Goal: Task Accomplishment & Management: Manage account settings

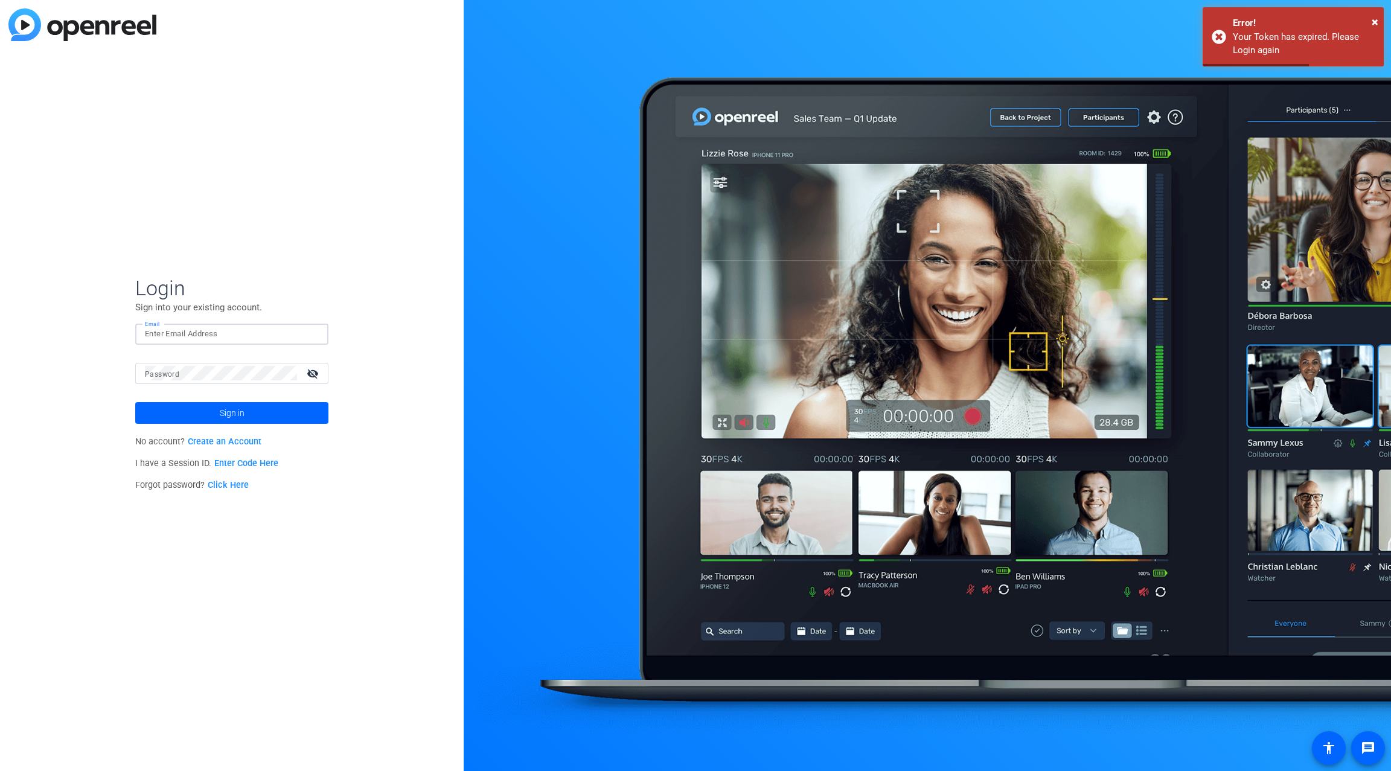
click at [189, 331] on input "Email" at bounding box center [232, 334] width 174 height 14
type input "[PERSON_NAME][EMAIL_ADDRESS][PERSON_NAME][PERSON_NAME][DOMAIN_NAME]"
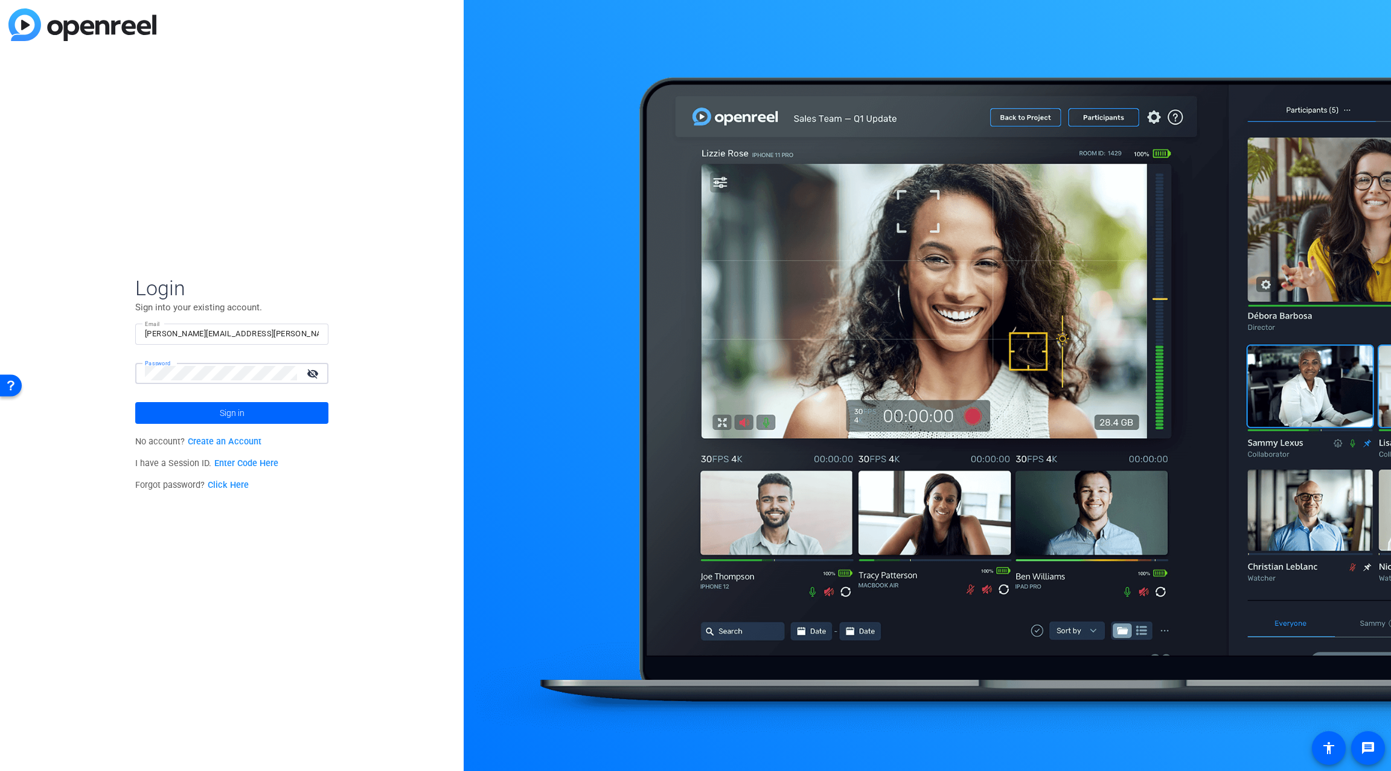
click at [135, 402] on button "Sign in" at bounding box center [231, 413] width 193 height 22
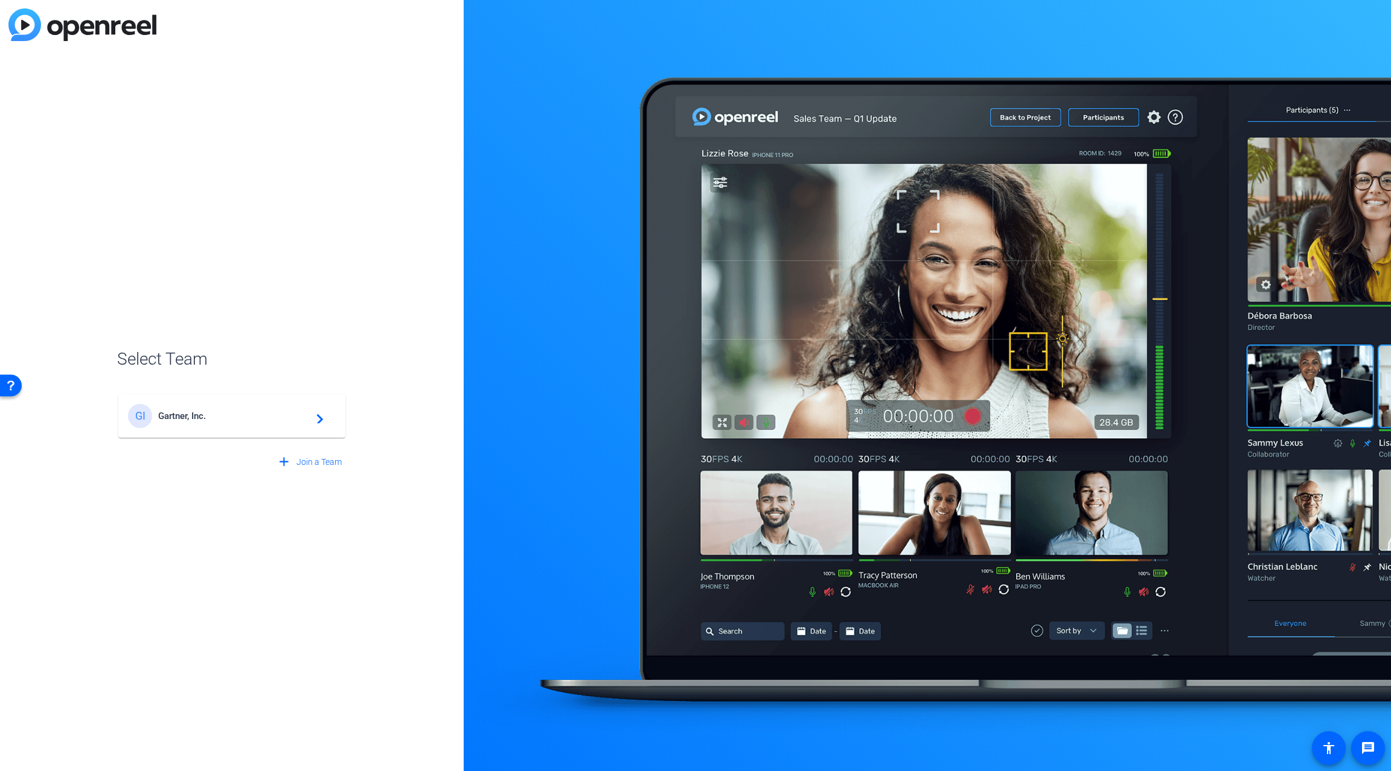
click at [295, 424] on div "GI Gartner, Inc. navigate_next" at bounding box center [232, 416] width 208 height 24
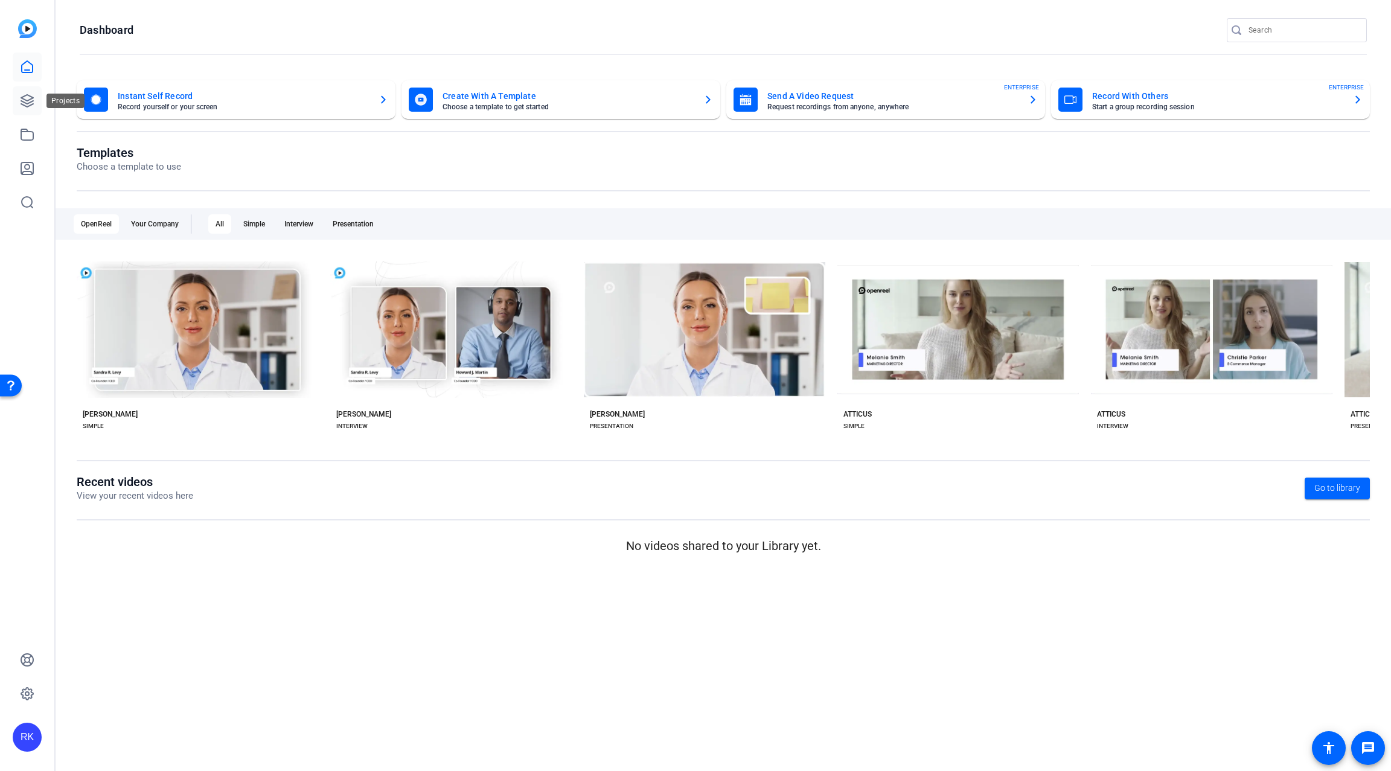
click at [28, 106] on icon at bounding box center [27, 101] width 12 height 12
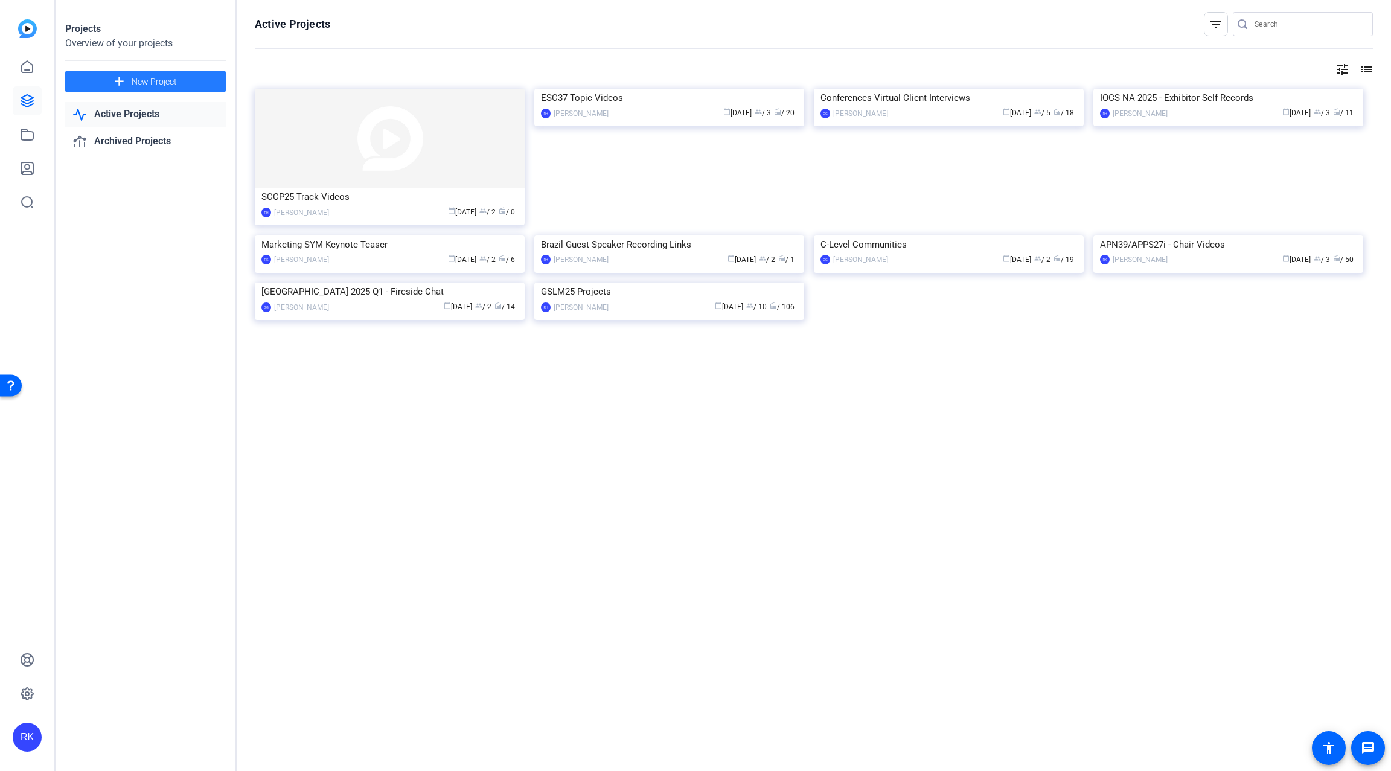
click at [153, 81] on span "New Project" at bounding box center [154, 81] width 45 height 13
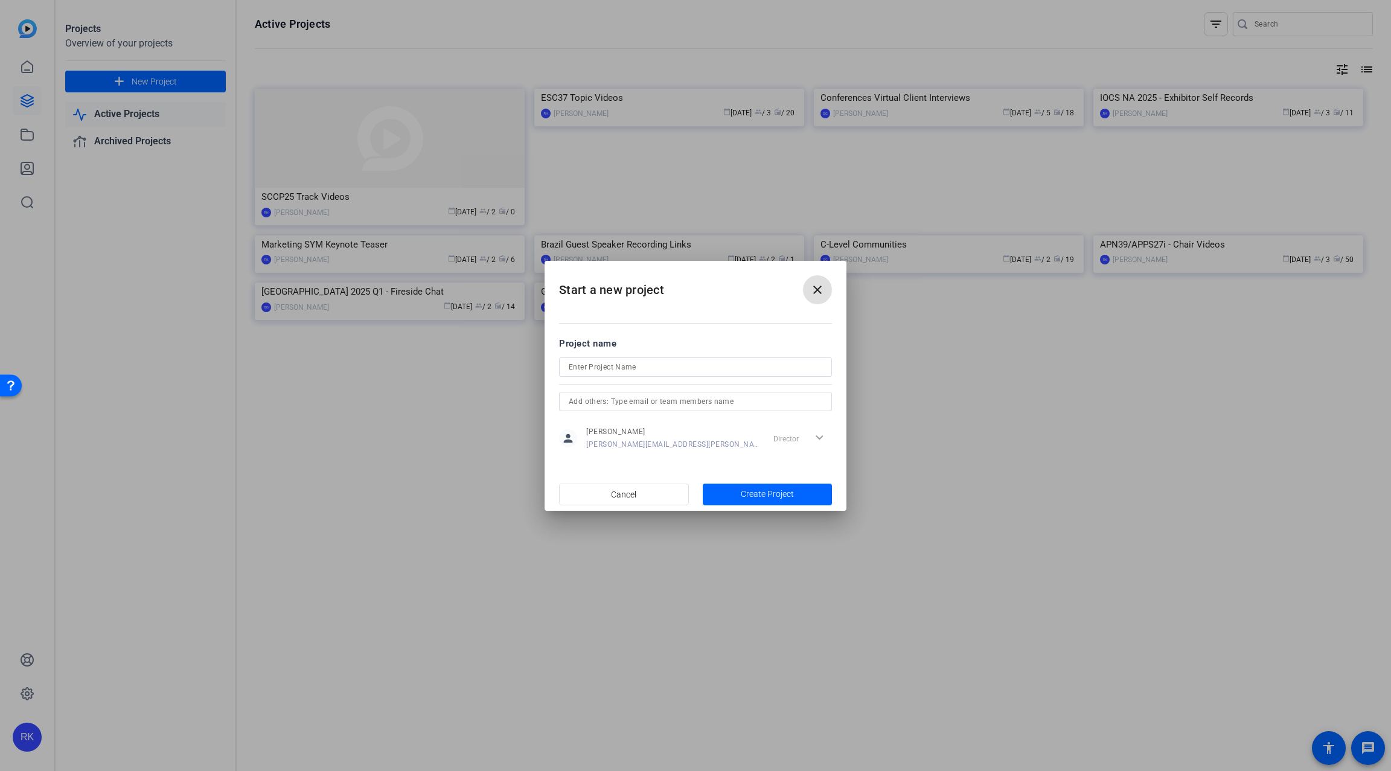
click at [594, 368] on input at bounding box center [696, 367] width 254 height 14
type input "HTTP11 Analyst VIdeos"
click at [769, 491] on span "Create Project" at bounding box center [767, 494] width 53 height 13
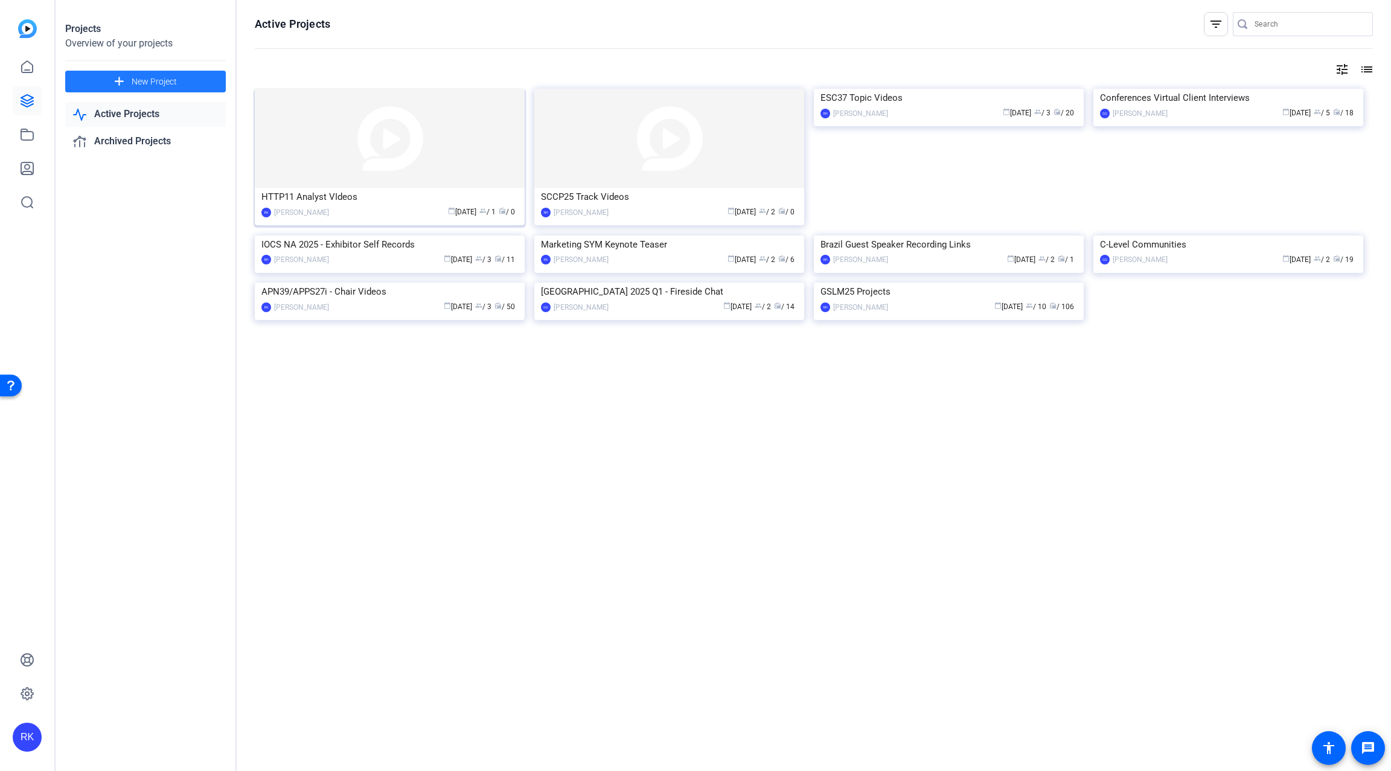
click at [451, 150] on img at bounding box center [390, 138] width 270 height 99
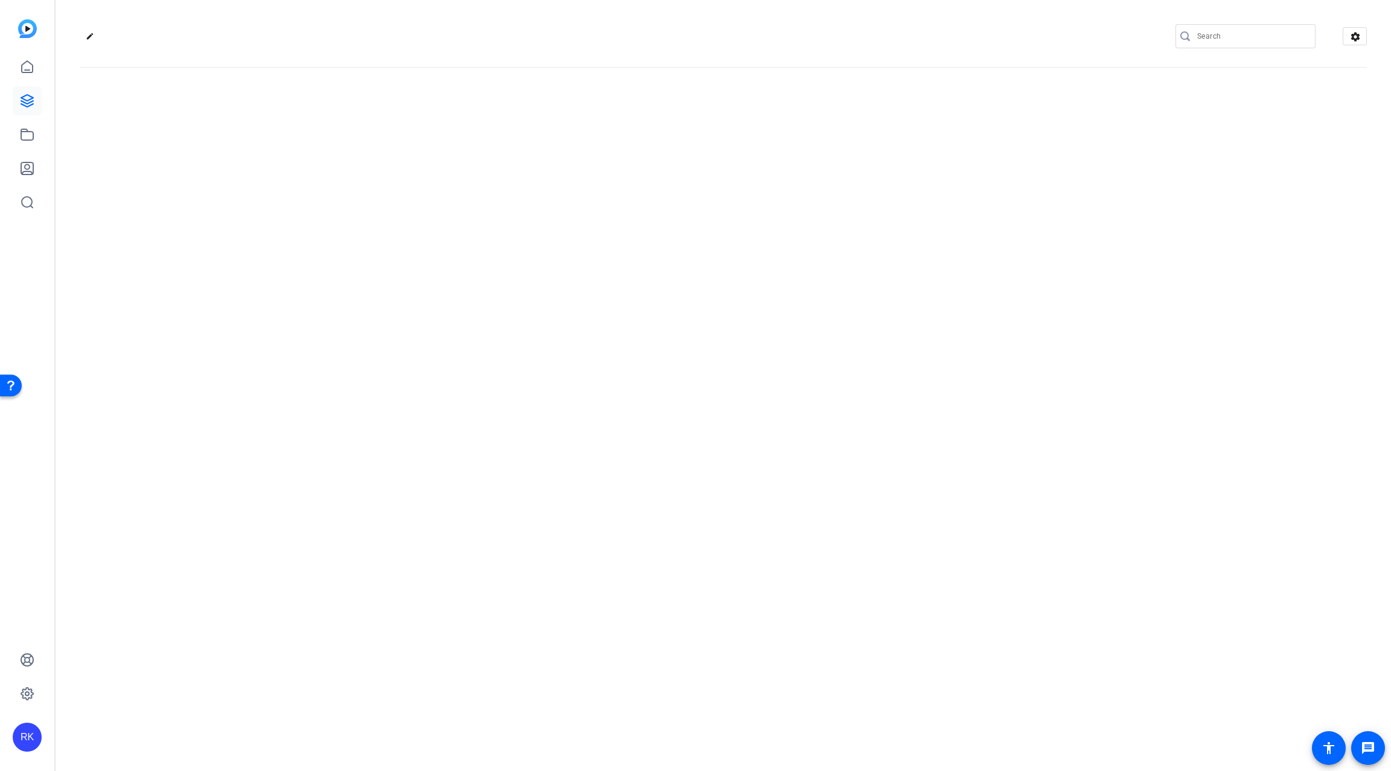
click at [451, 150] on div "edit settings" at bounding box center [723, 385] width 1335 height 771
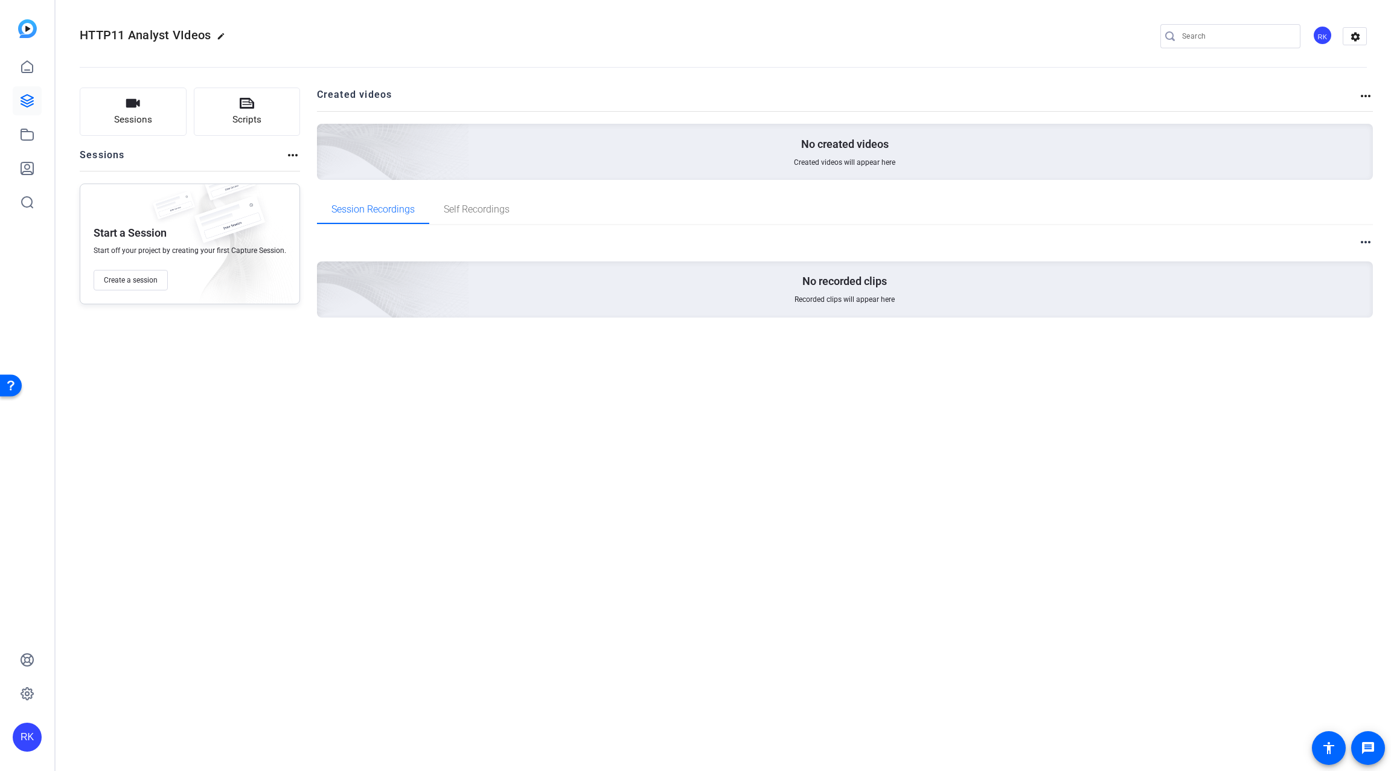
click at [177, 471] on div "HTTP11 Analyst VIdeos edit RK settings Sessions Scripts Sessions more_horiz Sta…" at bounding box center [723, 385] width 1335 height 771
click at [144, 290] on div "Start a Session Start off your project by creating your first Capture Session. …" at bounding box center [190, 244] width 220 height 121
click at [145, 282] on span "Create a session" at bounding box center [131, 280] width 54 height 10
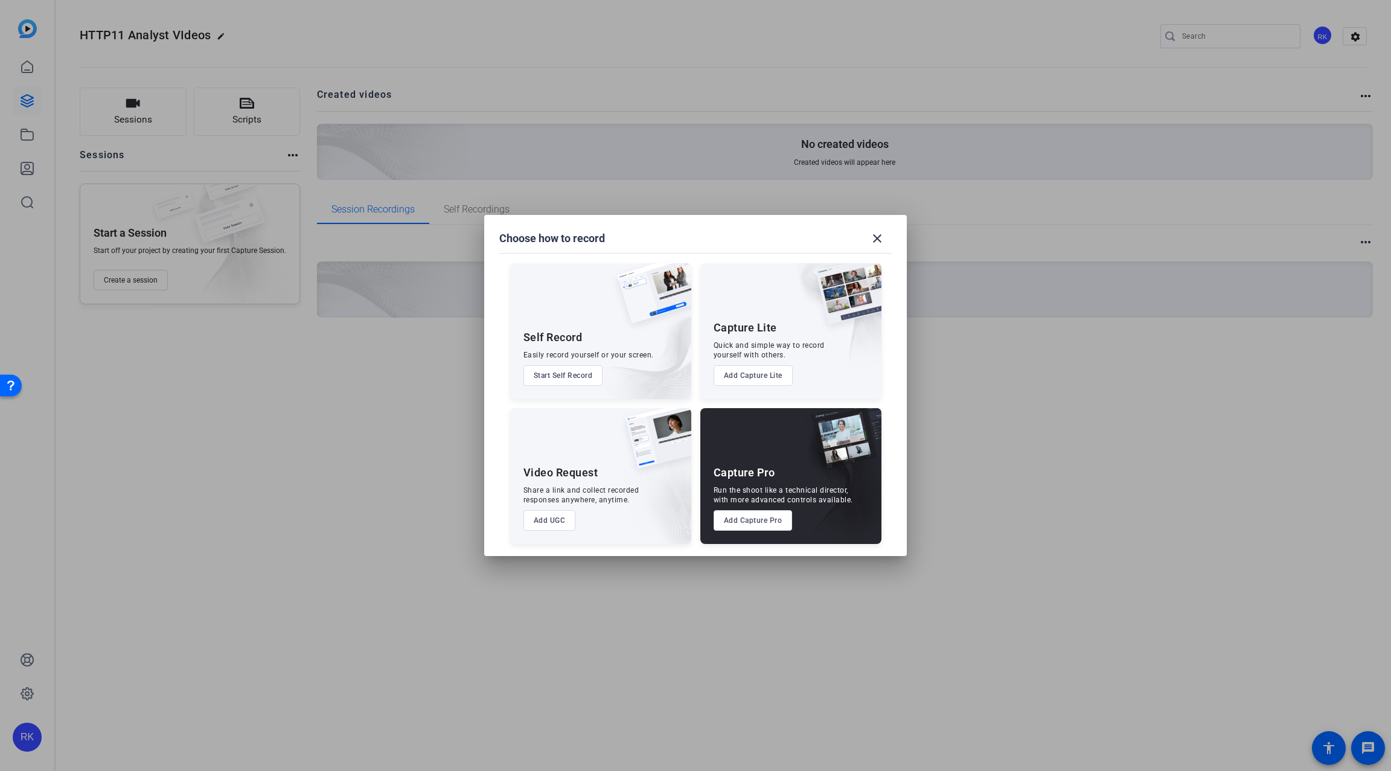
click at [749, 523] on button "Add Capture Pro" at bounding box center [753, 520] width 79 height 21
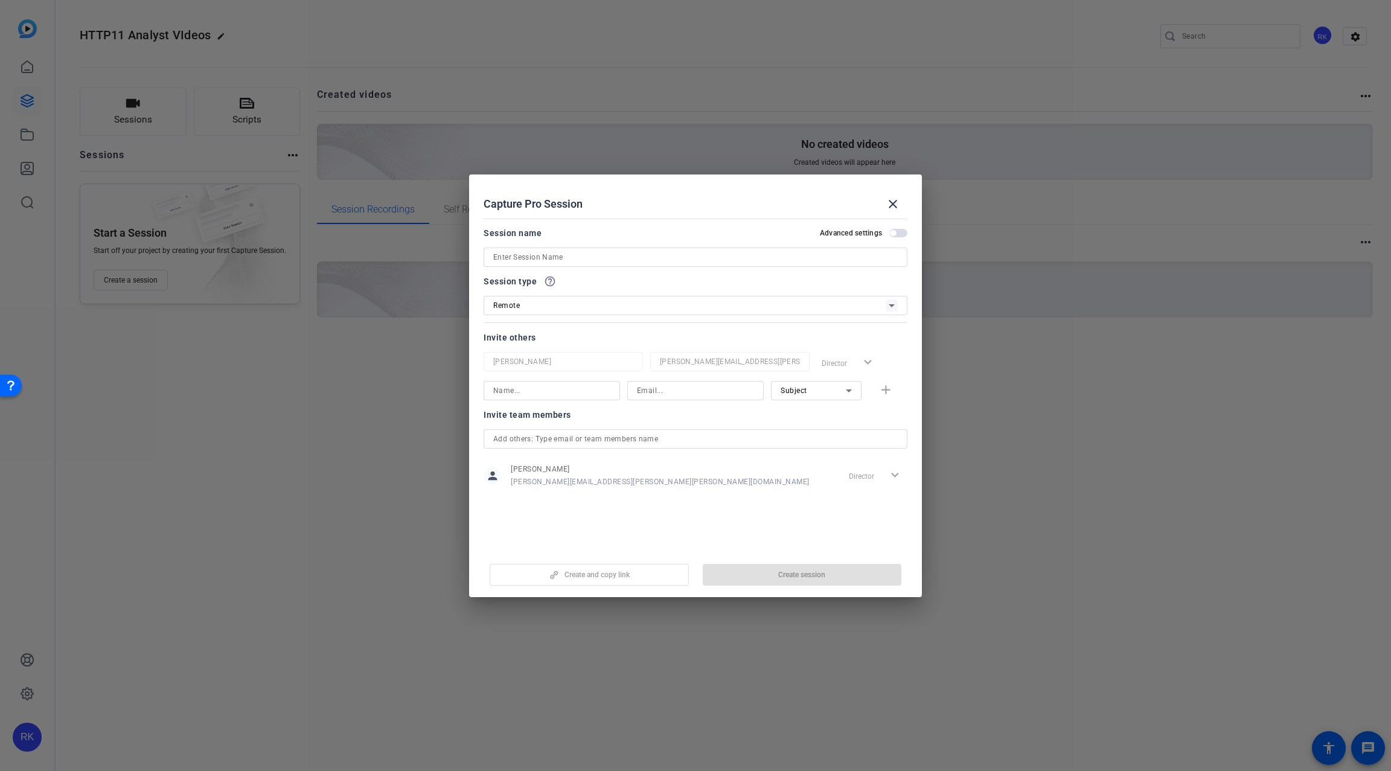
click at [572, 259] on input at bounding box center [695, 257] width 404 height 14
click at [566, 257] on input at bounding box center [695, 257] width 404 height 14
paste input "[PERSON_NAME]"
type input "[PERSON_NAME]"
click at [533, 307] on div "Remote" at bounding box center [689, 305] width 392 height 15
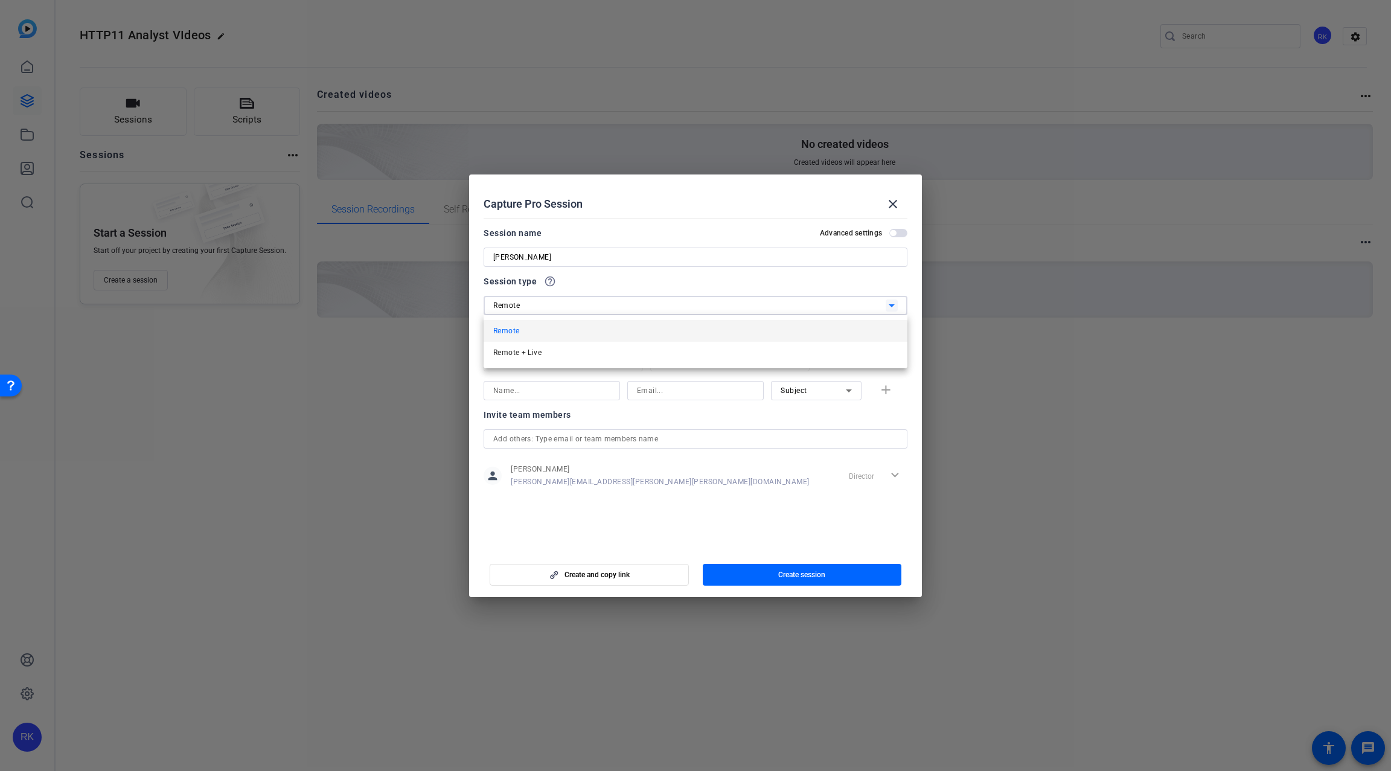
click at [536, 306] on div at bounding box center [695, 385] width 1391 height 771
click at [623, 411] on div "Invite team members" at bounding box center [696, 414] width 424 height 14
click at [572, 391] on input at bounding box center [551, 390] width 117 height 14
type input "R"
click at [659, 390] on input at bounding box center [695, 390] width 117 height 14
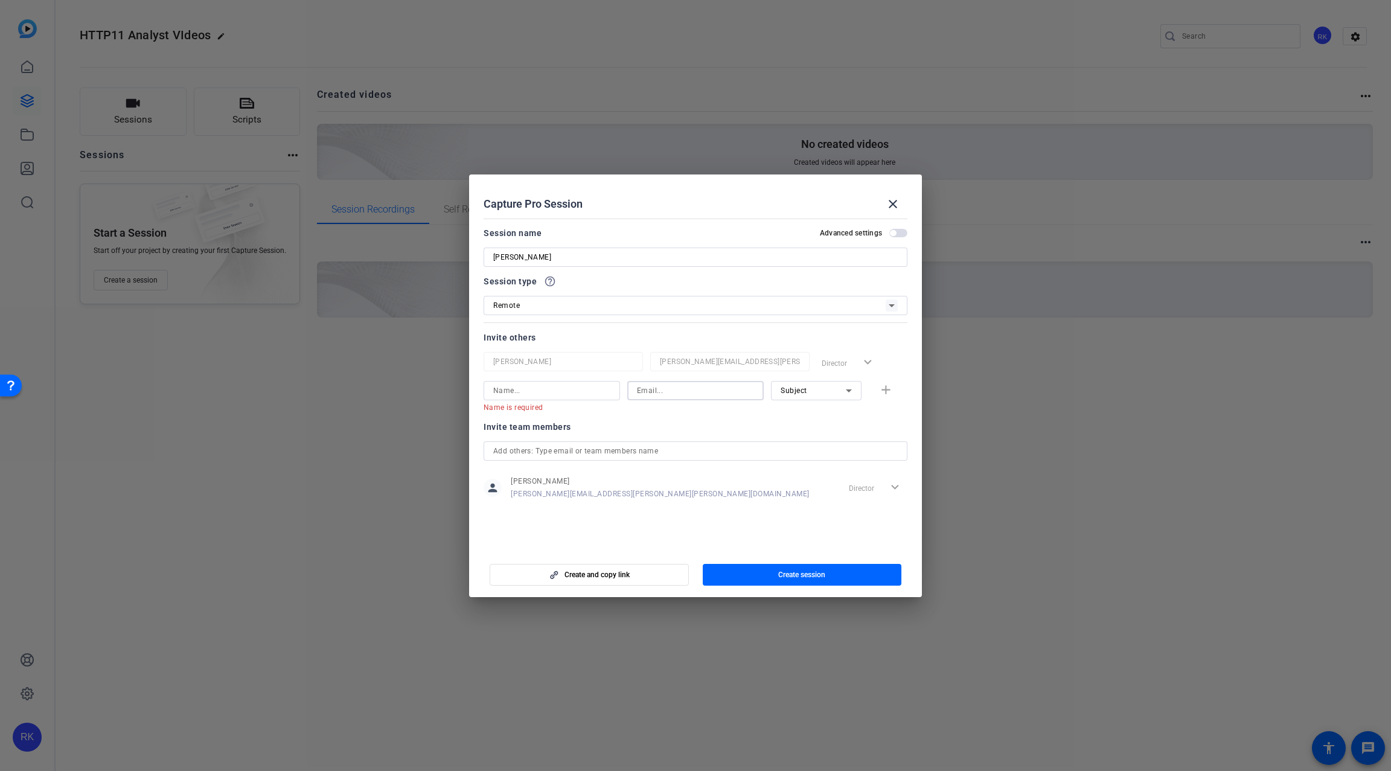
paste input "[PERSON_NAME][EMAIL_ADDRESS][PERSON_NAME][PERSON_NAME][DOMAIN_NAME]"
type input "[PERSON_NAME][EMAIL_ADDRESS][PERSON_NAME][PERSON_NAME][DOMAIN_NAME]"
click at [636, 391] on div "[PERSON_NAME][EMAIL_ADDRESS][PERSON_NAME][PERSON_NAME][DOMAIN_NAME]" at bounding box center [695, 390] width 136 height 19
drag, startPoint x: 639, startPoint y: 389, endPoint x: 807, endPoint y: 391, distance: 168.4
click at [807, 391] on div "Name is required [PERSON_NAME][EMAIL_ADDRESS][PERSON_NAME][PERSON_NAME][DOMAIN_…" at bounding box center [696, 396] width 424 height 31
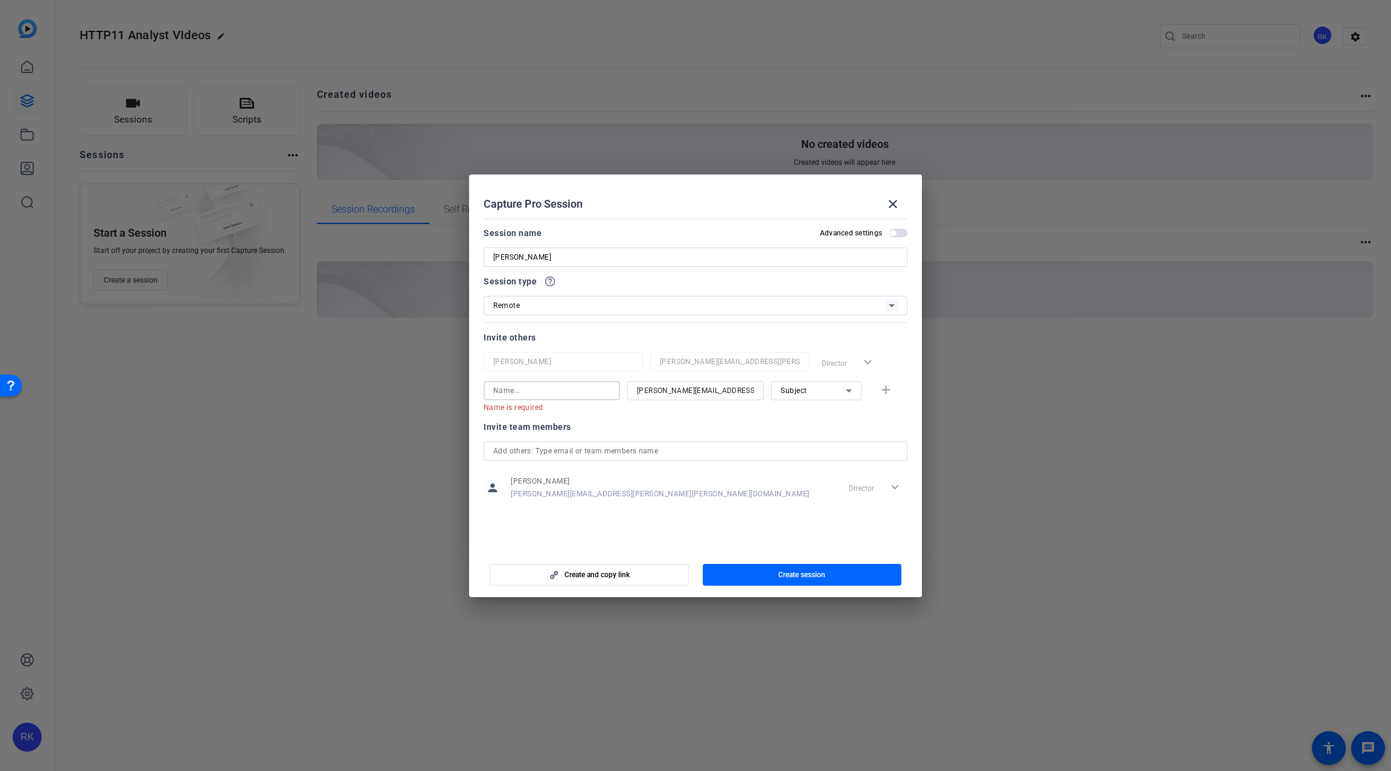
click at [567, 395] on input at bounding box center [551, 390] width 117 height 14
type input "[PERSON_NAME]"
click at [490, 511] on mat-dialog-content "Session name Advanced settings [PERSON_NAME] Session type help_outline Remote I…" at bounding box center [695, 381] width 453 height 335
click at [769, 500] on div "Invite team members person [PERSON_NAME] [PERSON_NAME][EMAIL_ADDRESS][PERSON_NA…" at bounding box center [696, 454] width 424 height 95
click at [807, 388] on span "Subject" at bounding box center [794, 390] width 27 height 8
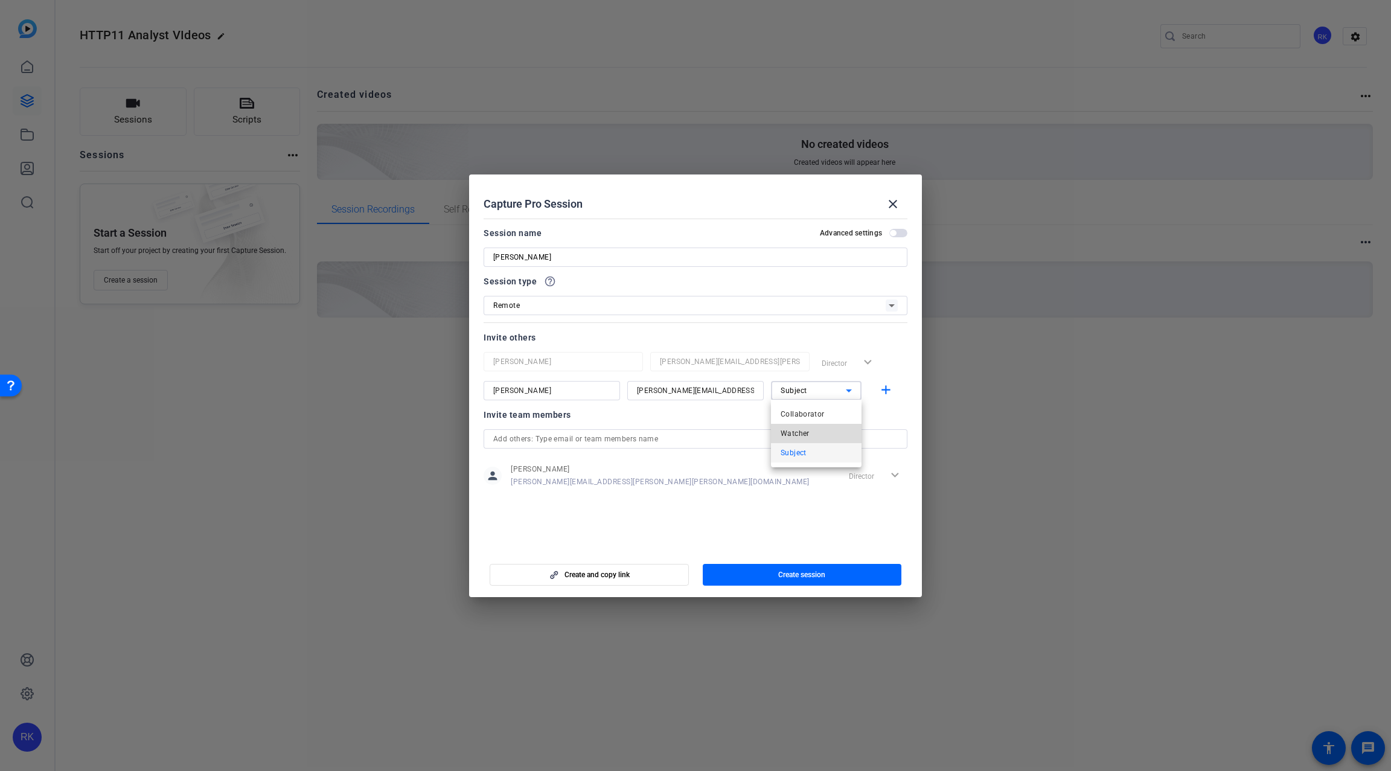
click at [810, 435] on span "Watcher" at bounding box center [795, 433] width 29 height 14
click at [890, 392] on mat-icon "add" at bounding box center [885, 390] width 15 height 15
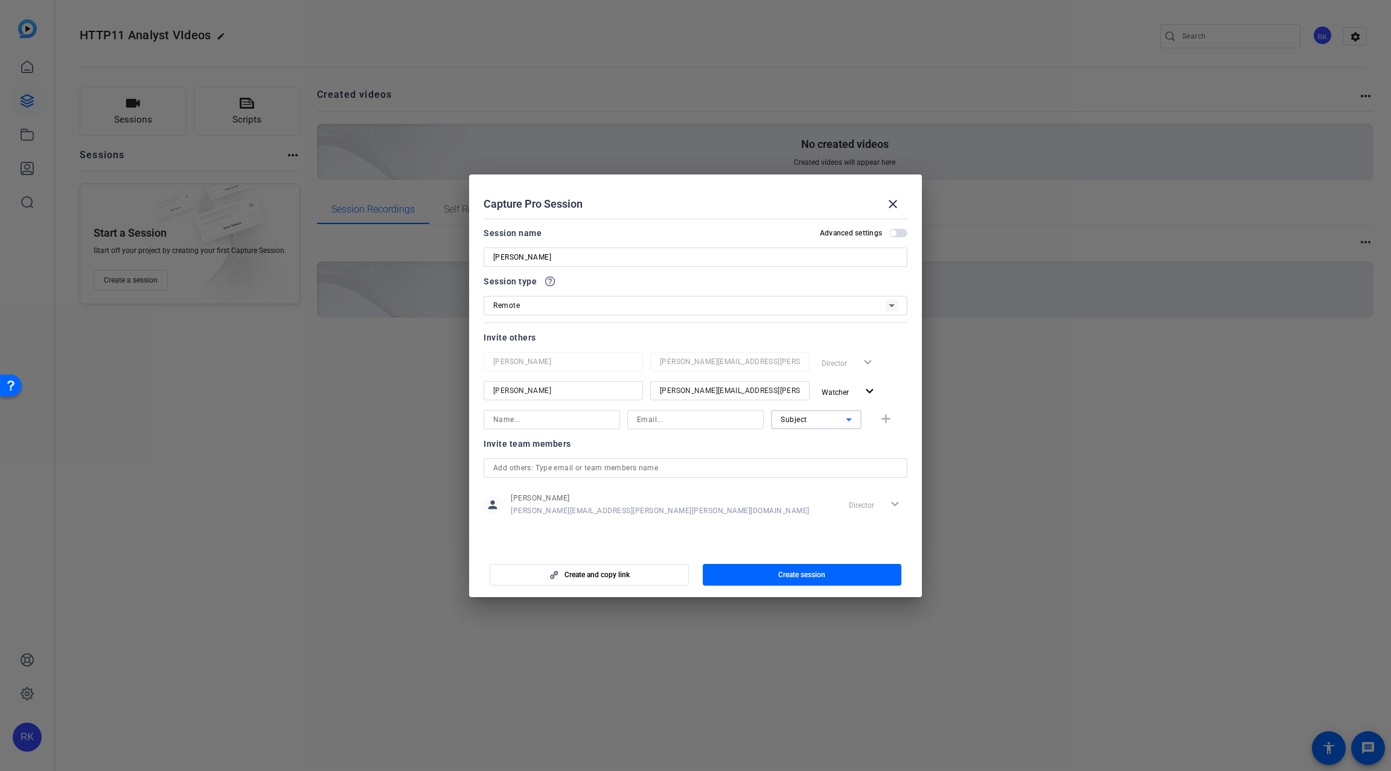
click at [829, 420] on div "Subject" at bounding box center [813, 419] width 65 height 15
click at [716, 538] on div at bounding box center [695, 385] width 1391 height 771
click at [857, 385] on span "Watcher" at bounding box center [840, 392] width 36 height 14
click at [857, 384] on div at bounding box center [695, 385] width 1391 height 771
click at [555, 468] on input "text" at bounding box center [695, 468] width 404 height 14
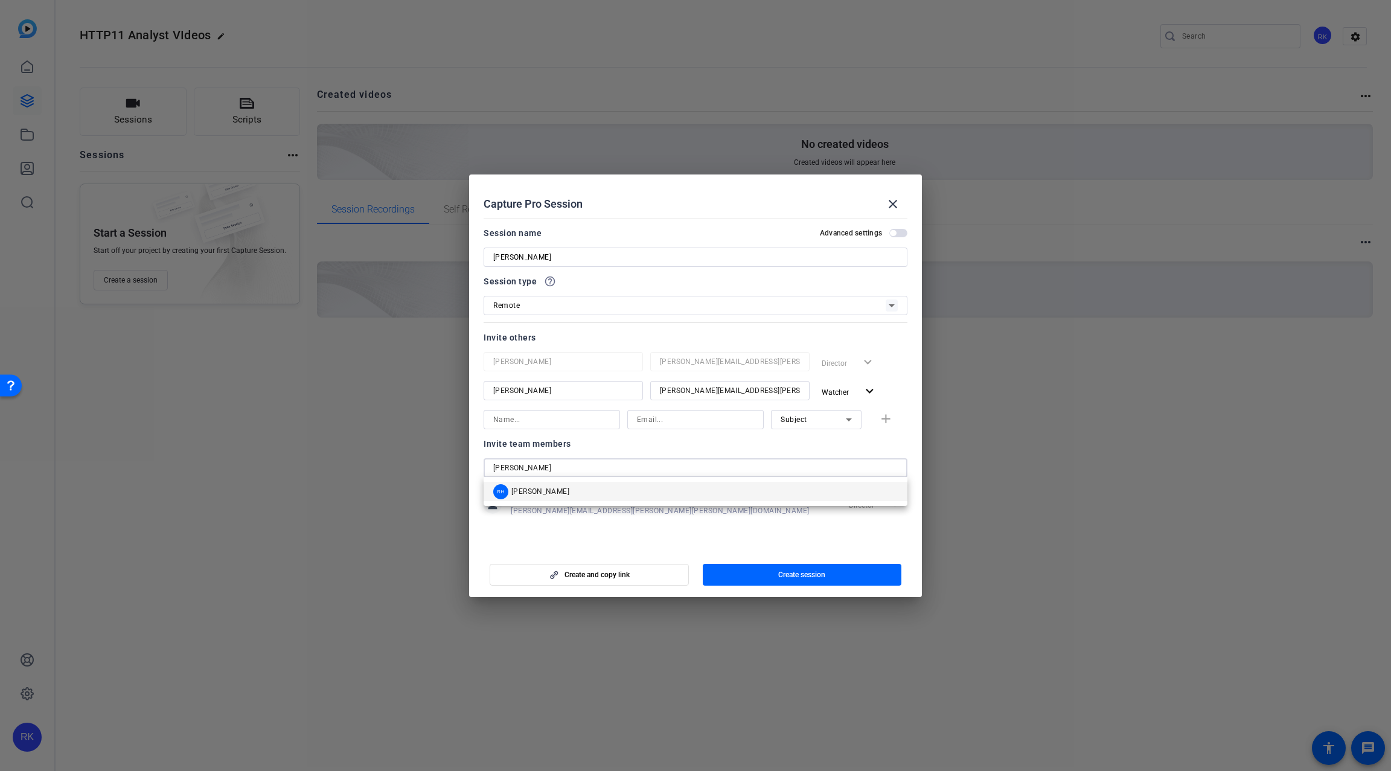
type input "[PERSON_NAME]"
click at [572, 491] on mat-option "RH [PERSON_NAME]" at bounding box center [696, 491] width 424 height 19
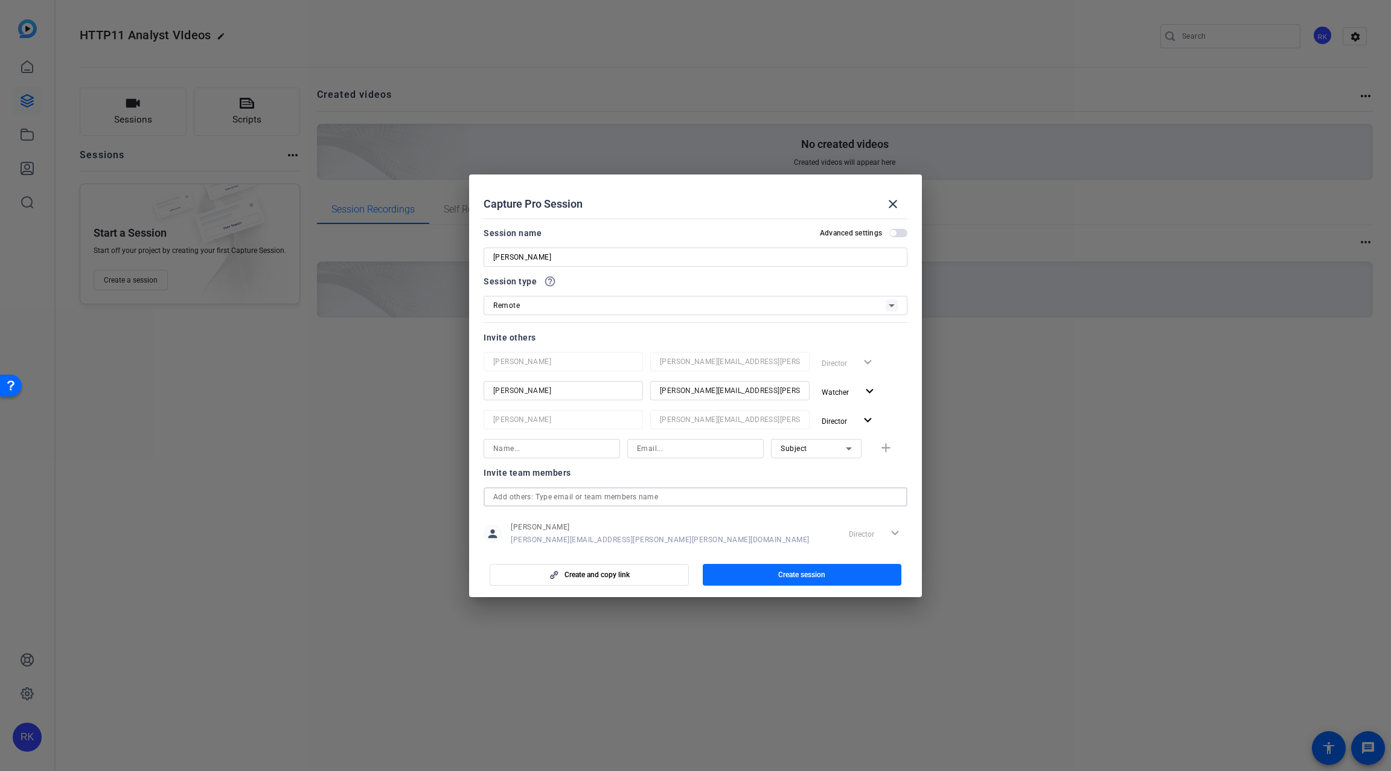
click at [749, 570] on span "button" at bounding box center [802, 574] width 199 height 29
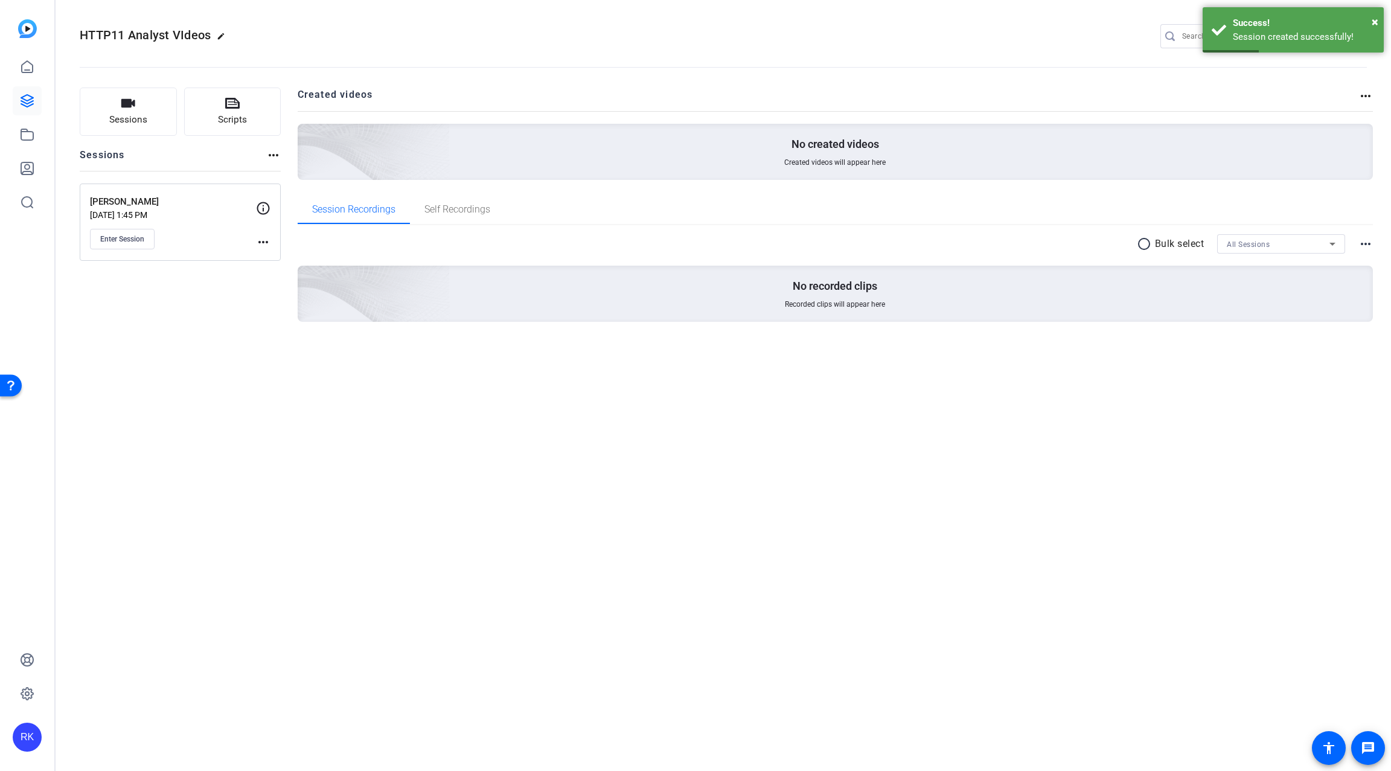
click at [145, 317] on div "Sessions Scripts Sessions more_horiz [PERSON_NAME] [DATE] 1:45 PM Enter Session…" at bounding box center [180, 224] width 201 height 273
click at [130, 241] on span "Enter Session" at bounding box center [122, 239] width 44 height 10
click at [118, 102] on button "Sessions" at bounding box center [128, 112] width 97 height 48
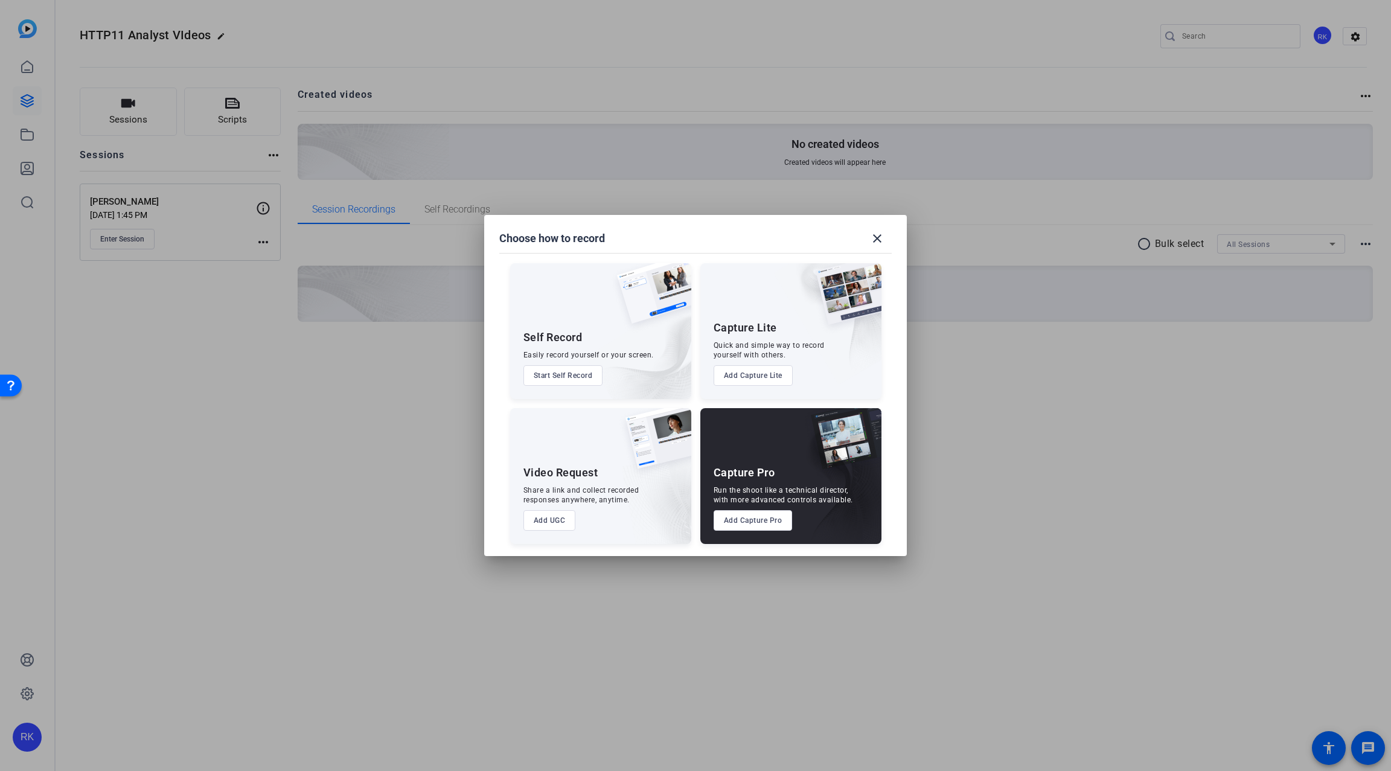
click at [762, 518] on button "Add Capture Pro" at bounding box center [753, 520] width 79 height 21
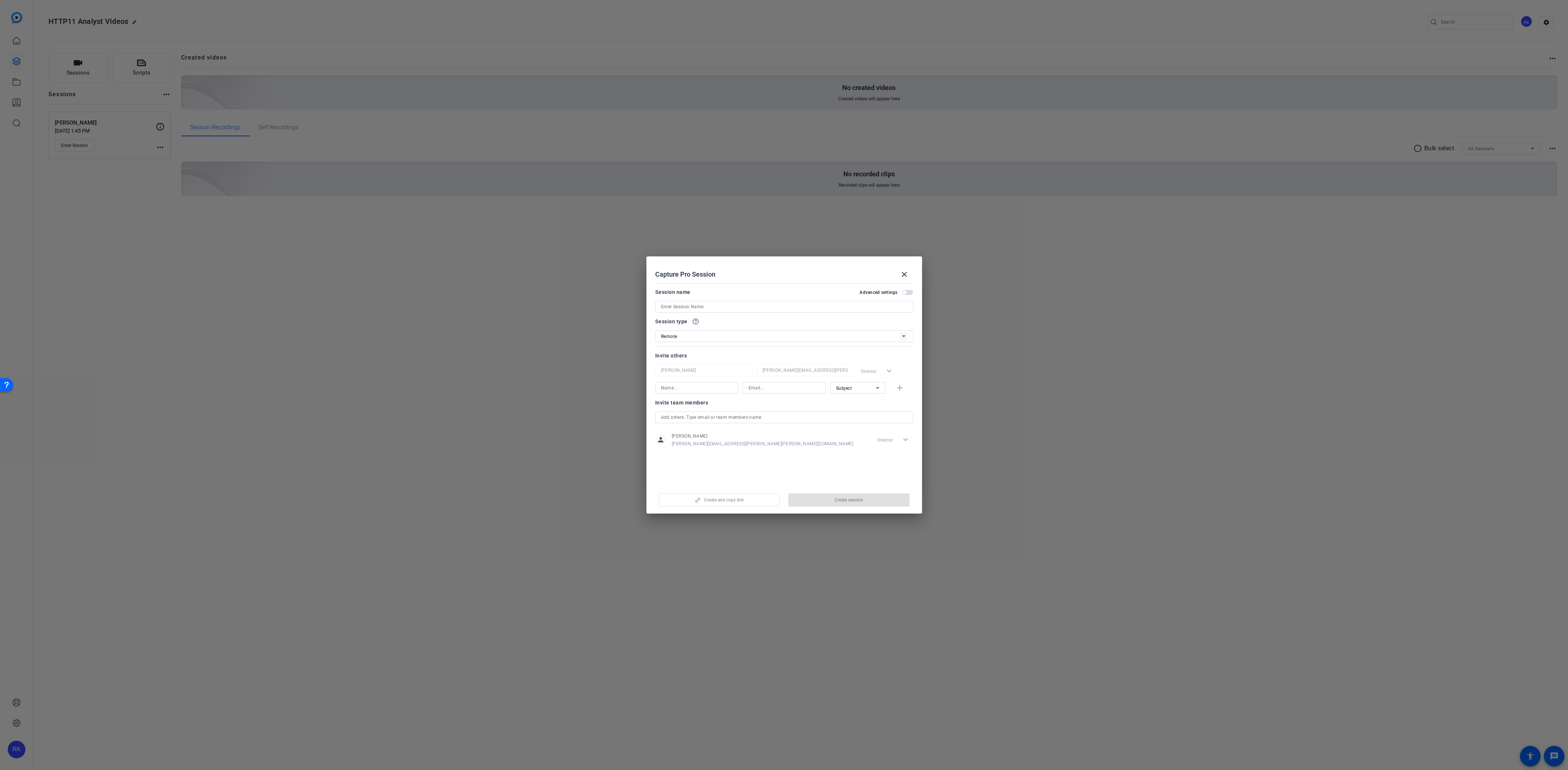
click at [360, 374] on div at bounding box center [784, 385] width 1568 height 770
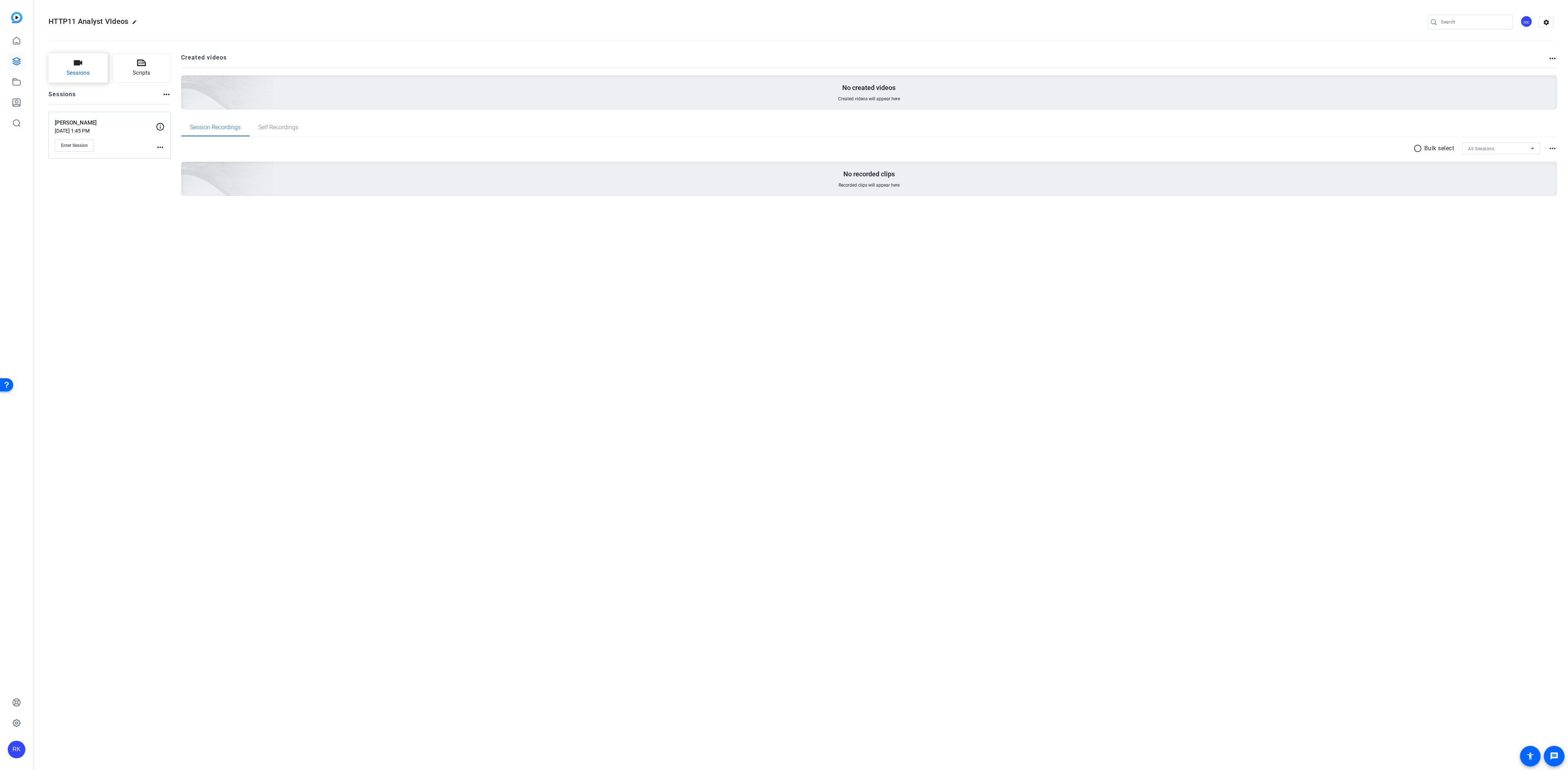
click at [73, 74] on span "Sessions" at bounding box center [78, 73] width 23 height 9
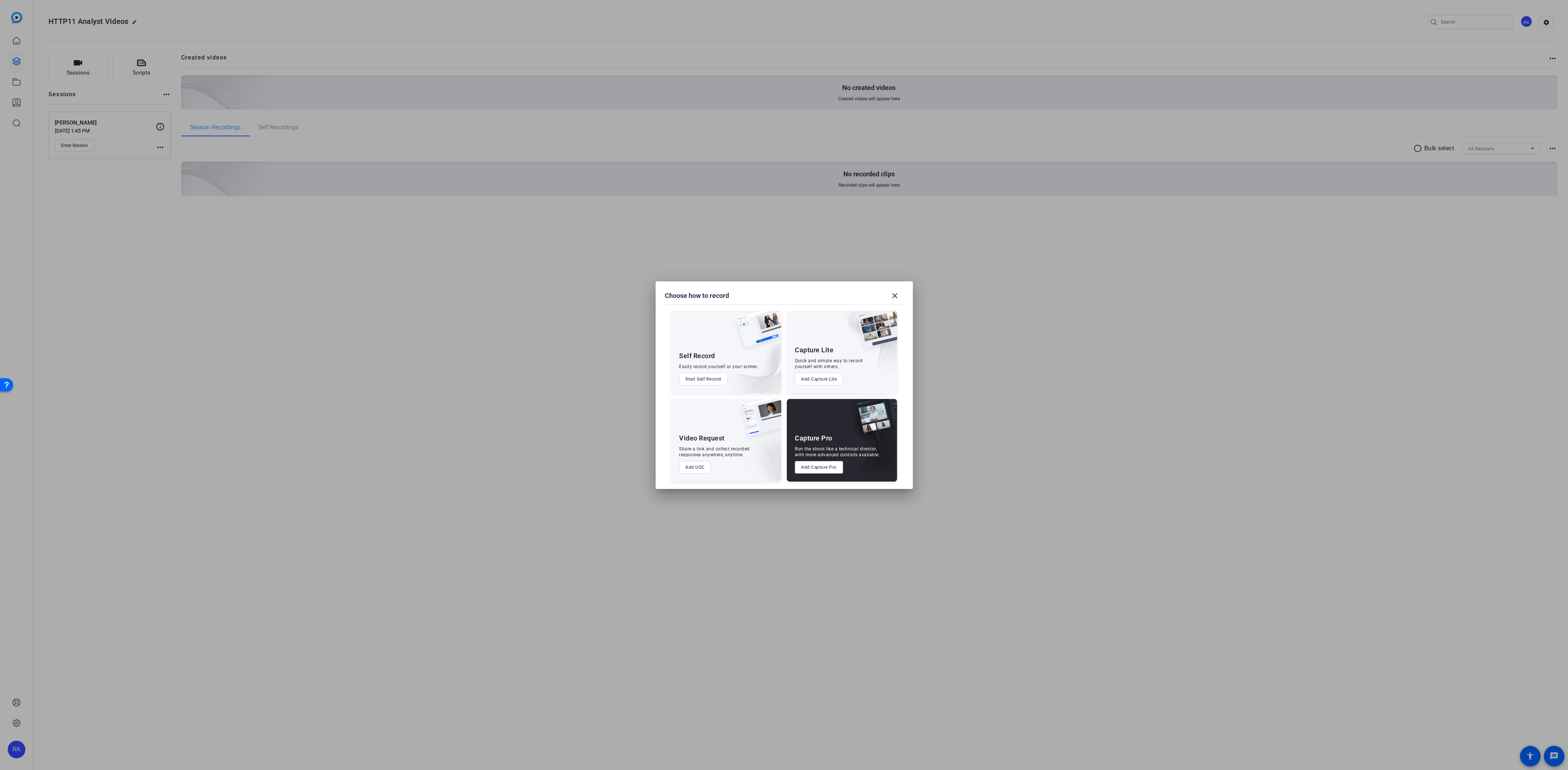
click at [841, 427] on div "Capture Pro Run the shoot like a technical director, with more advanced control…" at bounding box center [842, 441] width 110 height 83
click at [827, 469] on button "Add Capture Pro" at bounding box center [819, 467] width 48 height 13
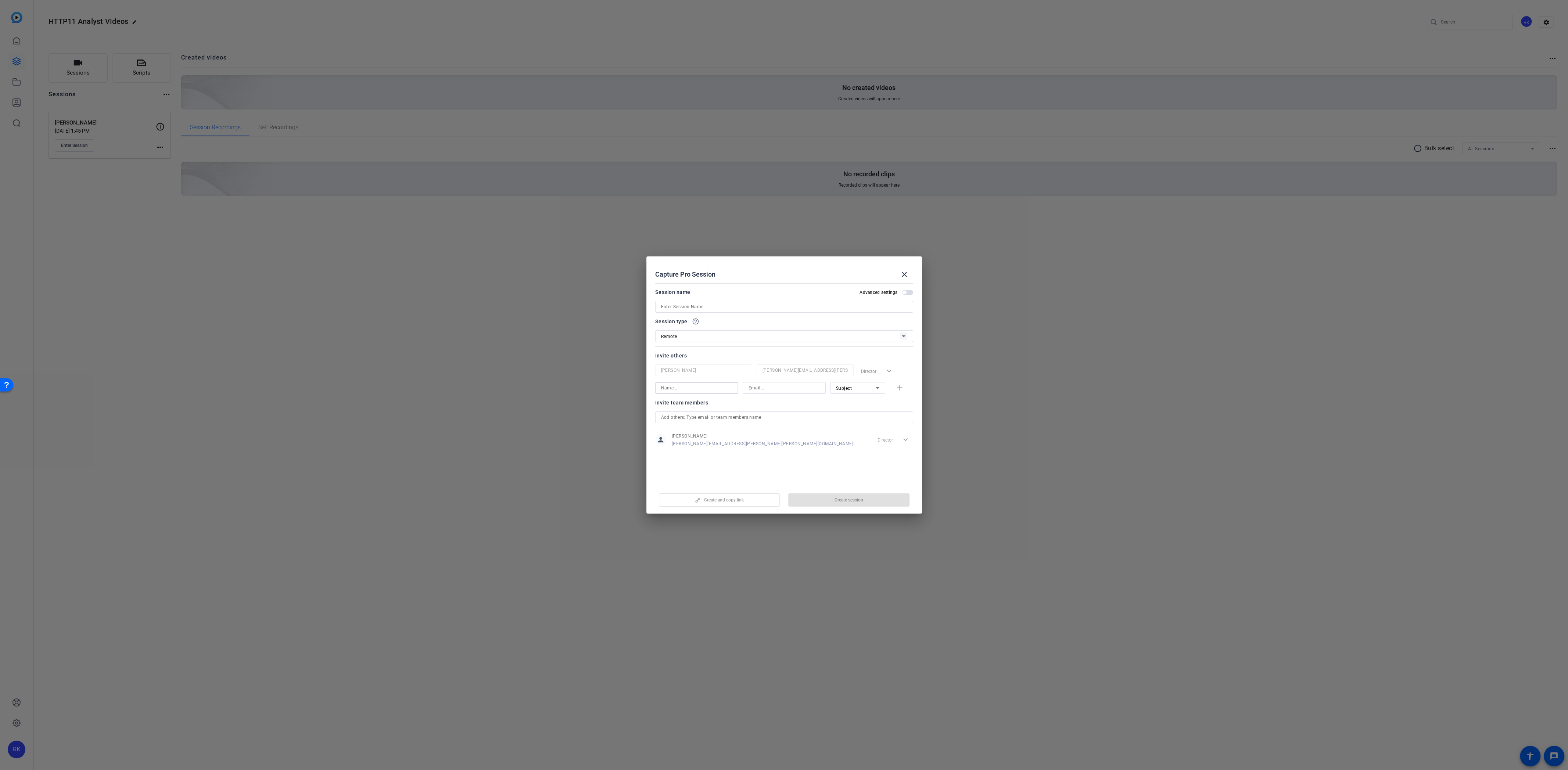
click at [704, 389] on input at bounding box center [696, 388] width 71 height 9
type input "[PERSON_NAME]"
click at [756, 387] on input at bounding box center [784, 388] width 71 height 9
paste input "HTTP11 Analyst Videos"
type input "HTTP11 Analyst Videos"
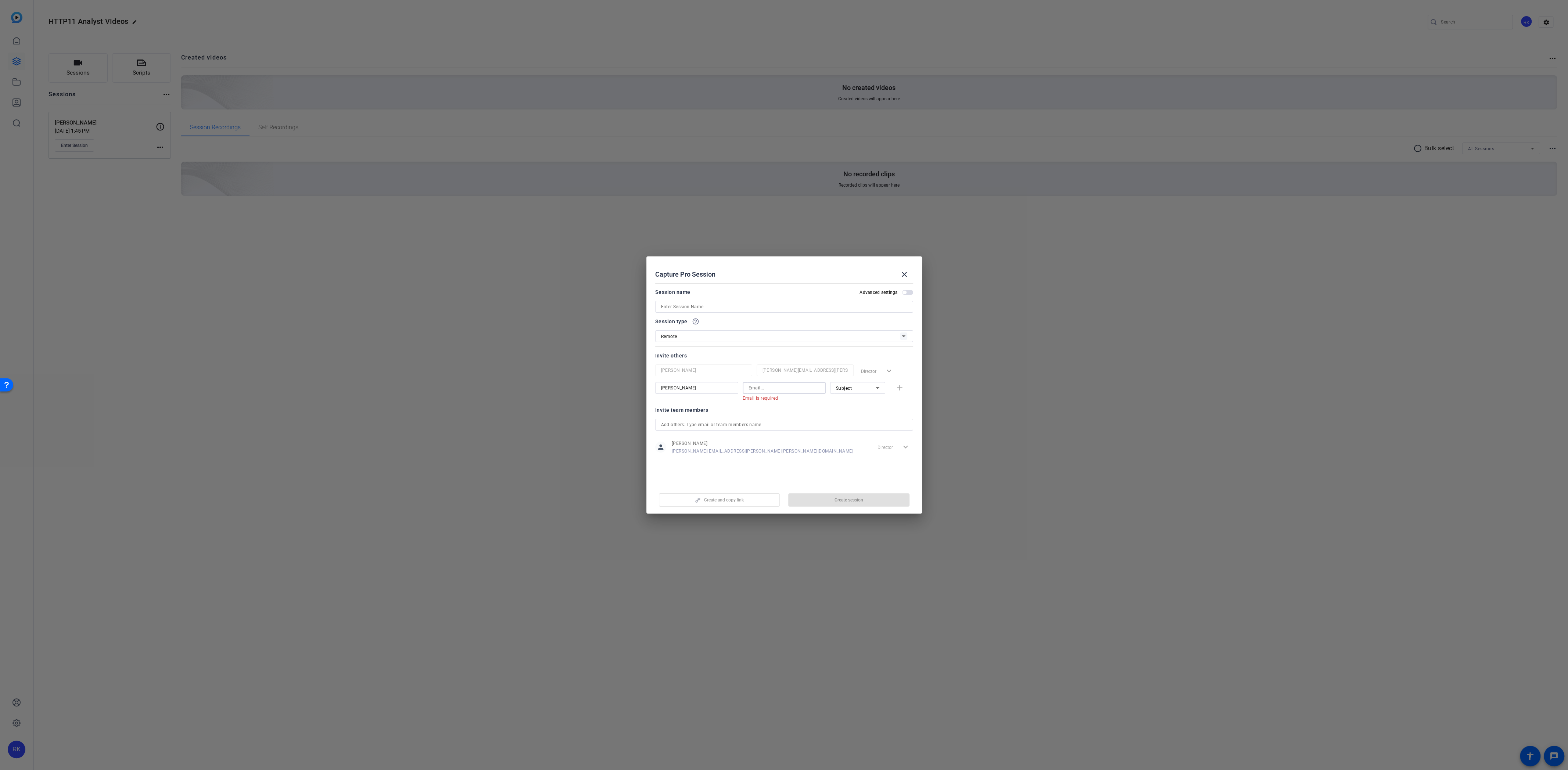
paste input "[PERSON_NAME][EMAIL_ADDRESS][PERSON_NAME][PERSON_NAME][DOMAIN_NAME]"
type input "[PERSON_NAME][EMAIL_ADDRESS][PERSON_NAME][PERSON_NAME][DOMAIN_NAME]"
click at [696, 387] on input "[PERSON_NAME]" at bounding box center [696, 388] width 71 height 9
click at [846, 389] on span "Subject" at bounding box center [844, 388] width 16 height 5
click at [846, 415] on mat-option "Watcher" at bounding box center [857, 414] width 55 height 12
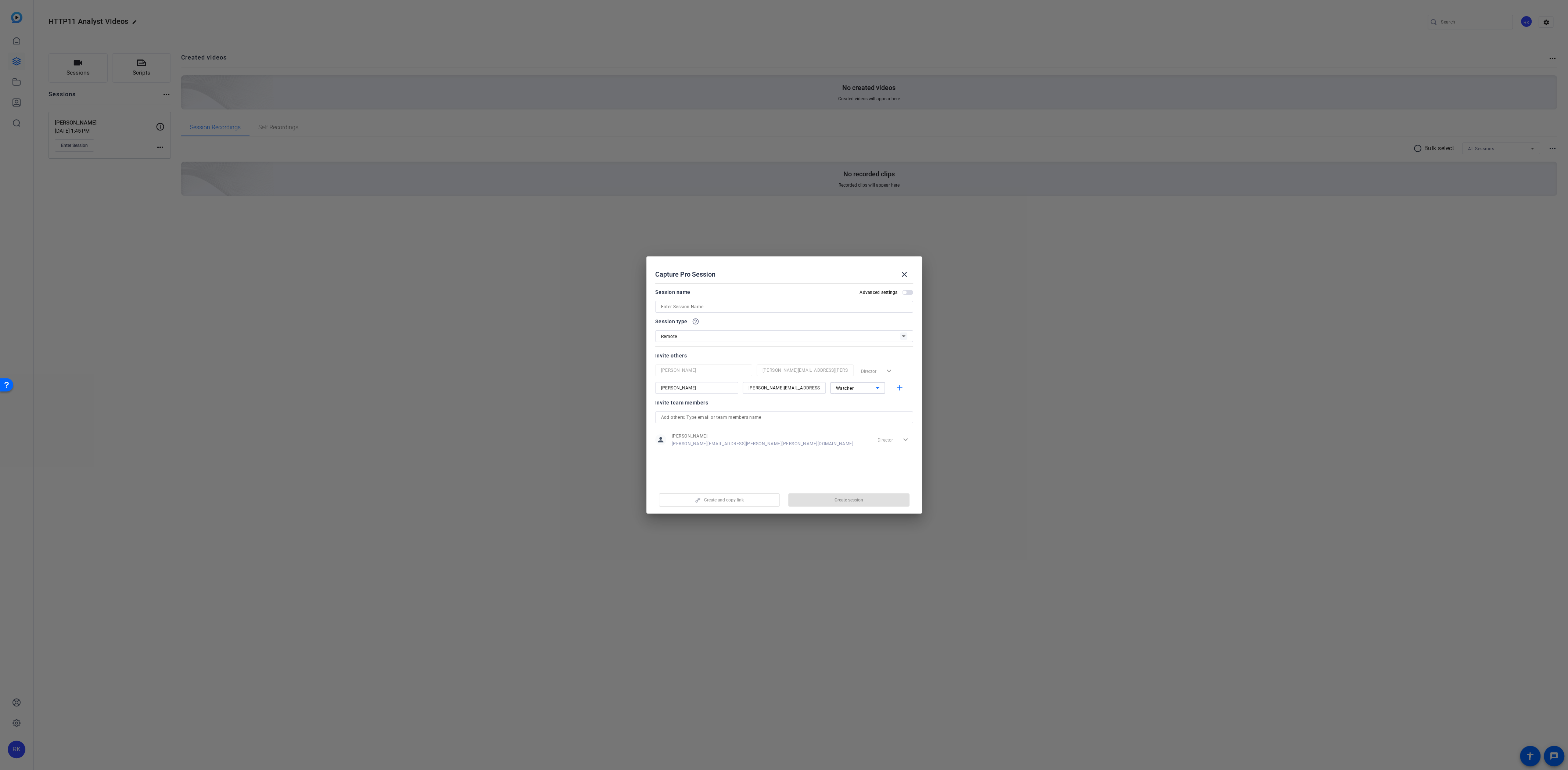
click at [797, 459] on mat-dialog-content "Session name Advanced settings Session type help_outline Remote Invite others […" at bounding box center [784, 382] width 276 height 204
click at [735, 414] on input "text" at bounding box center [784, 418] width 246 height 9
type input "[PERSON_NAME]"
click at [727, 430] on mat-option "RH [PERSON_NAME]" at bounding box center [784, 432] width 258 height 12
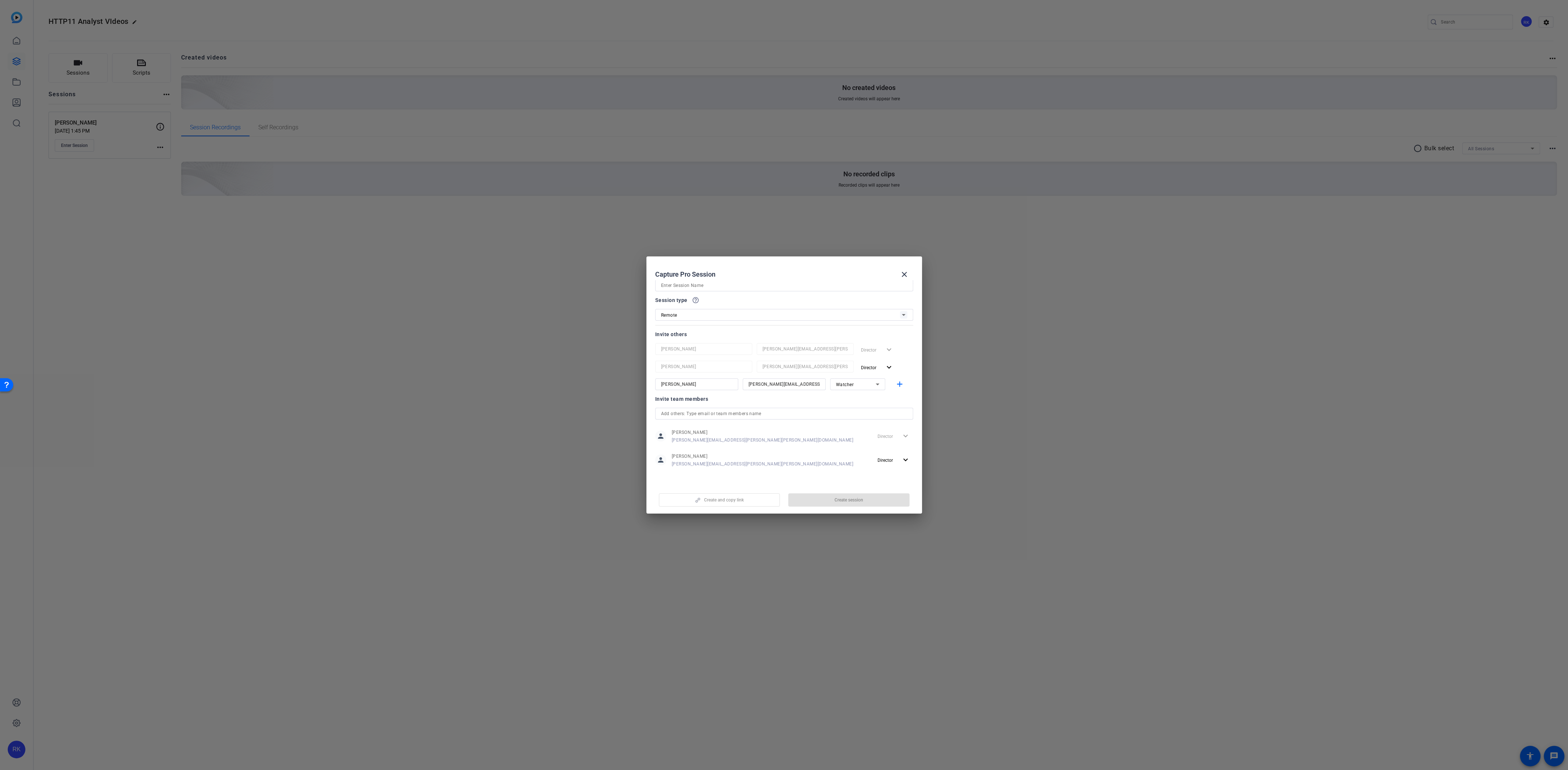
click at [770, 452] on div "person [PERSON_NAME] [PERSON_NAME][EMAIL_ADDRESS][PERSON_NAME][PERSON_NAME][DOM…" at bounding box center [784, 460] width 258 height 18
click at [773, 436] on div "person [PERSON_NAME] [PERSON_NAME][EMAIL_ADDRESS][PERSON_NAME][PERSON_NAME][DOM…" at bounding box center [784, 436] width 258 height 18
click at [754, 303] on div "Session type help_outline" at bounding box center [784, 300] width 258 height 9
click at [701, 306] on input at bounding box center [784, 307] width 246 height 9
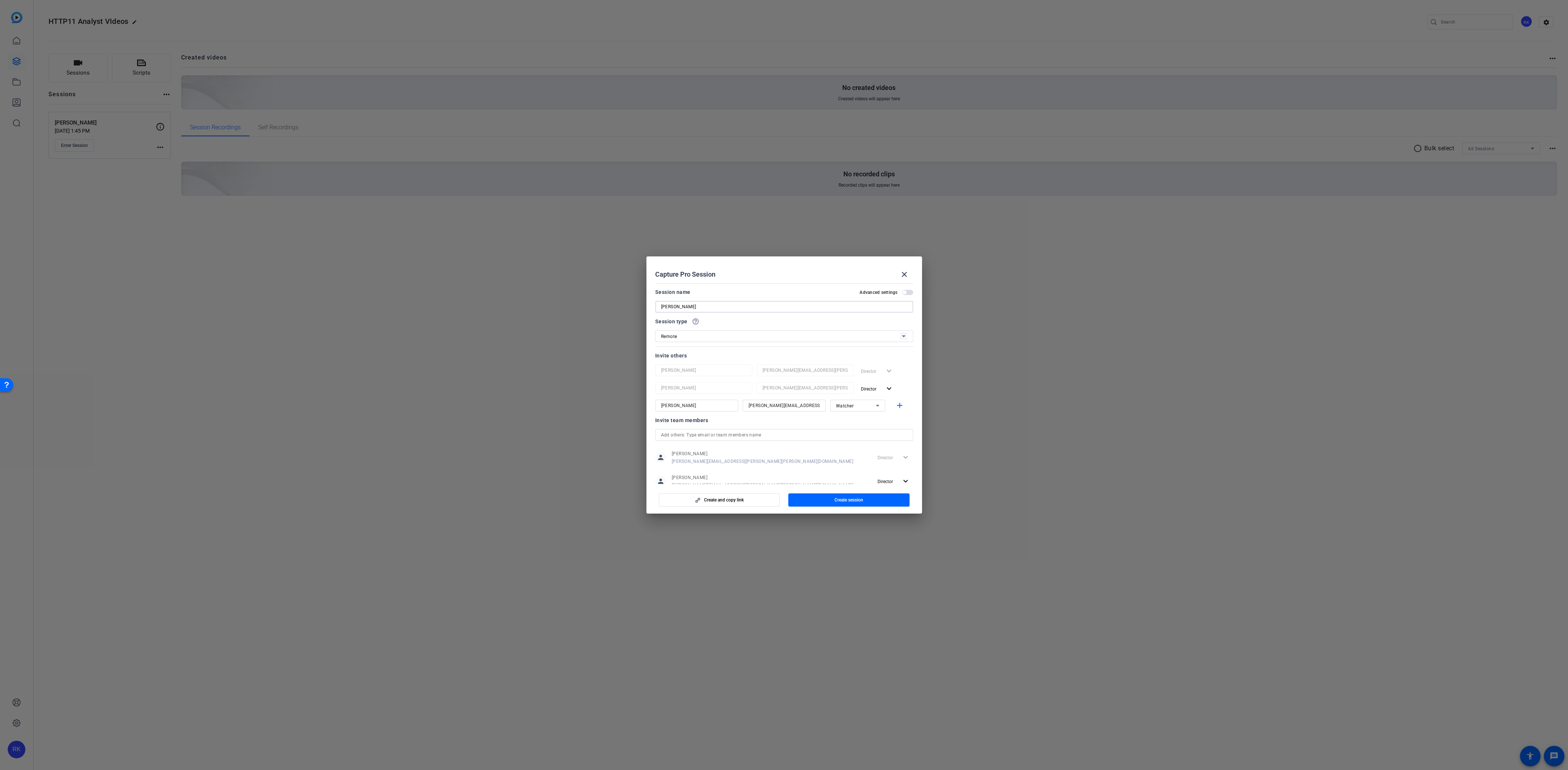
type input "[PERSON_NAME]"
click at [846, 469] on span "Create session" at bounding box center [849, 500] width 29 height 6
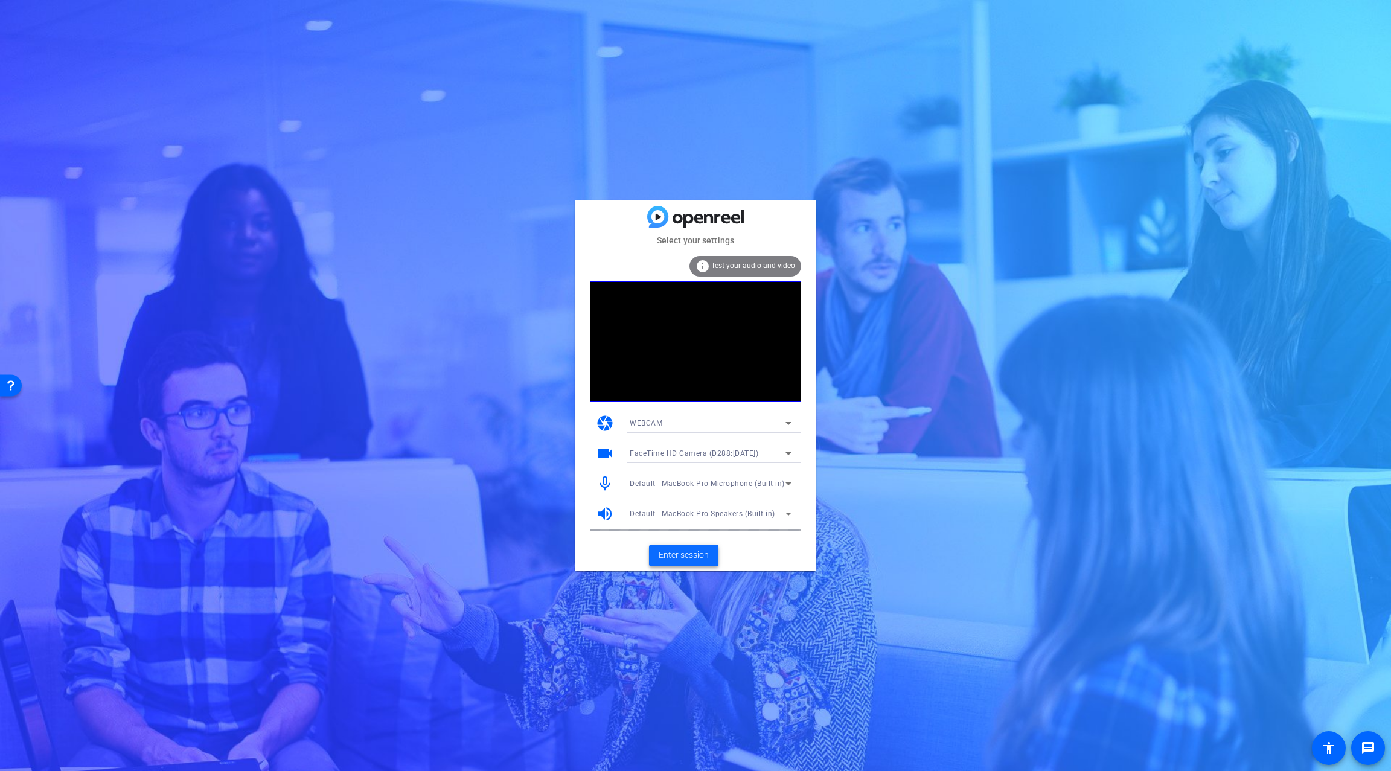
click at [680, 554] on span "Enter session" at bounding box center [684, 555] width 50 height 13
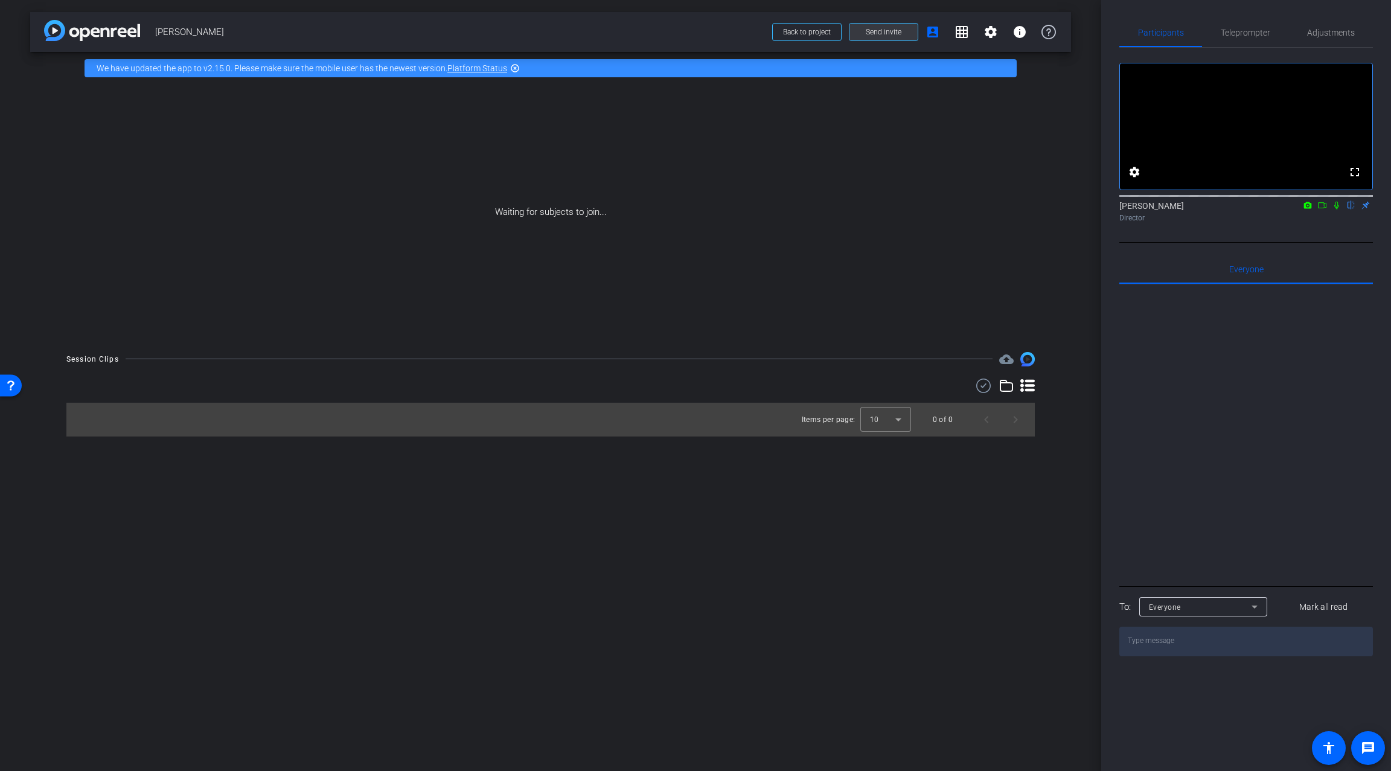
click at [873, 31] on span "Send invite" at bounding box center [884, 32] width 36 height 10
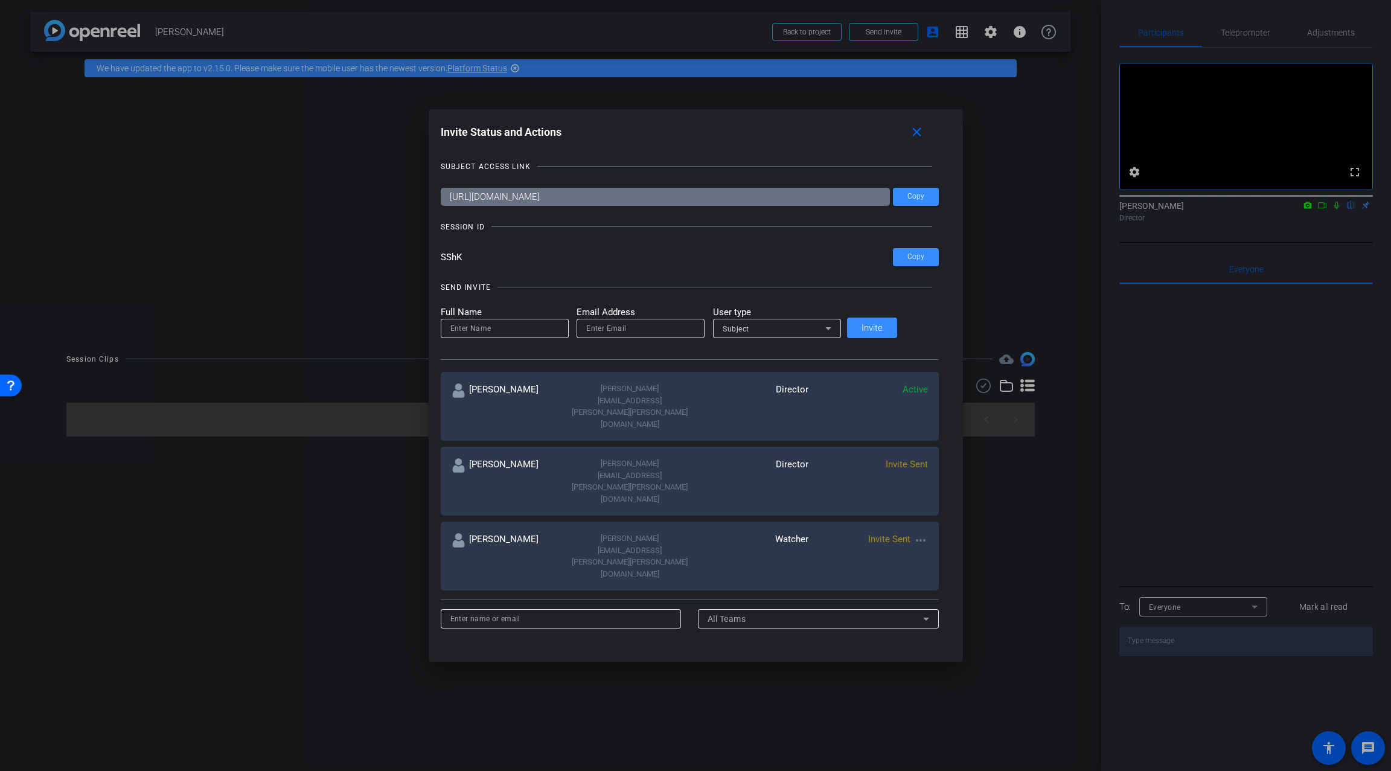
click at [913, 533] on mat-icon "more_horiz" at bounding box center [920, 540] width 14 height 14
click at [283, 472] on div at bounding box center [695, 385] width 1391 height 771
click at [344, 514] on div at bounding box center [695, 385] width 1391 height 771
